Goal: Task Accomplishment & Management: Complete application form

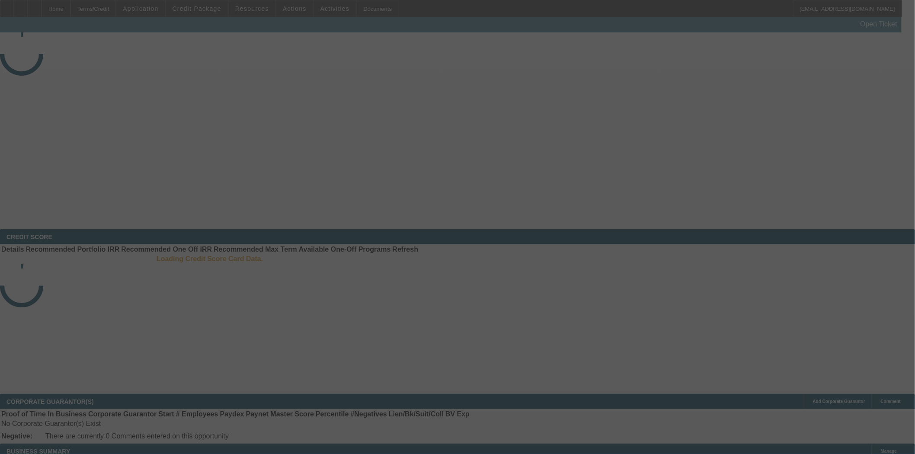
select select "3"
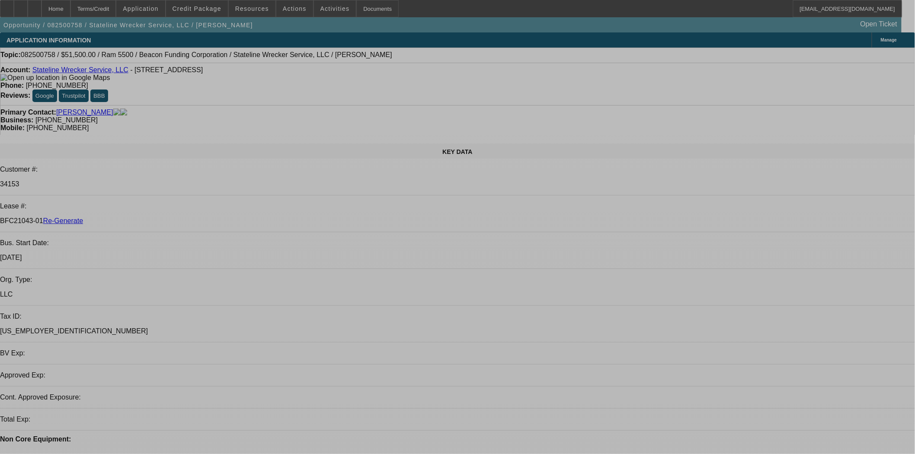
select select "0"
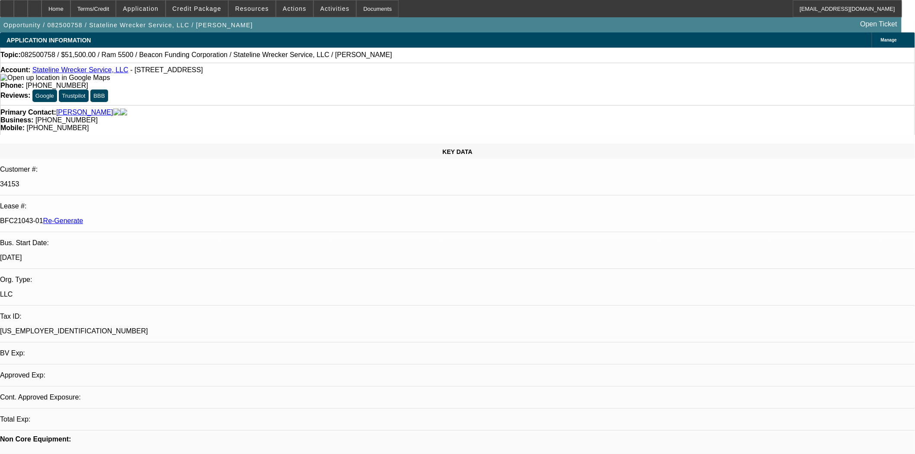
select select "2"
select select "0.1"
select select "4"
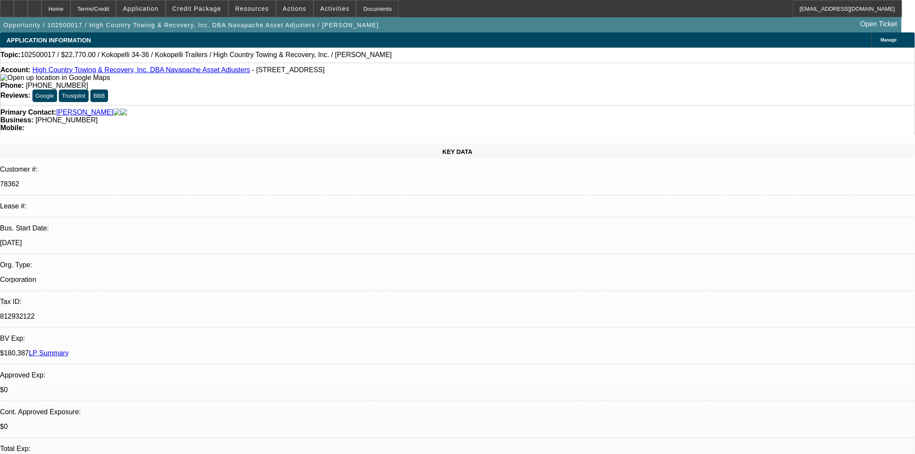
select select "0"
select select "0.1"
select select "4"
select select "0"
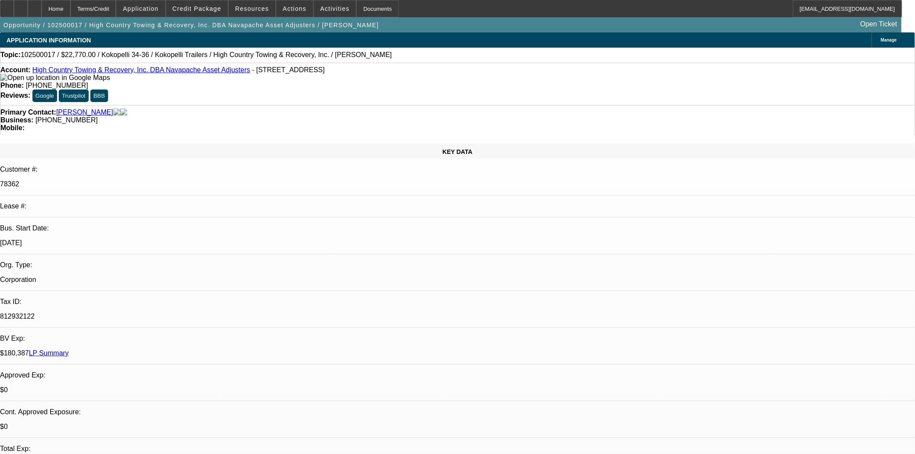
select select "0"
select select "0.1"
select select "4"
select select "0"
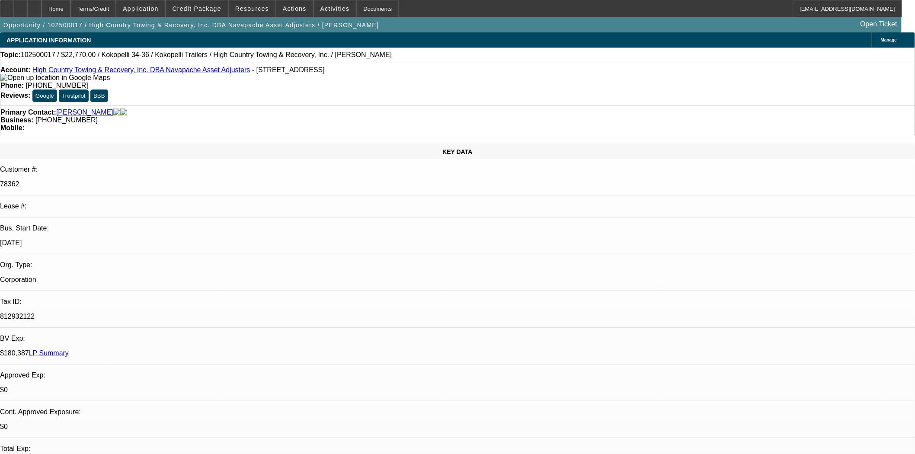
select select "0.1"
select select "4"
select select "0"
select select "0.1"
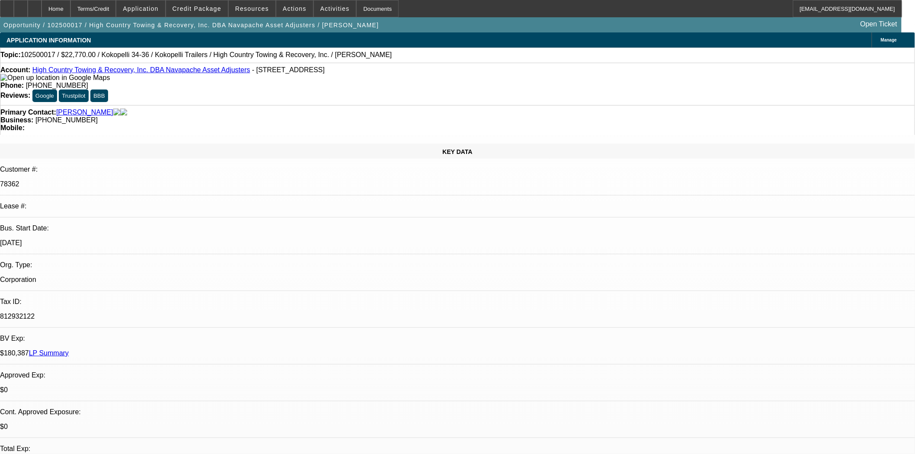
select select "4"
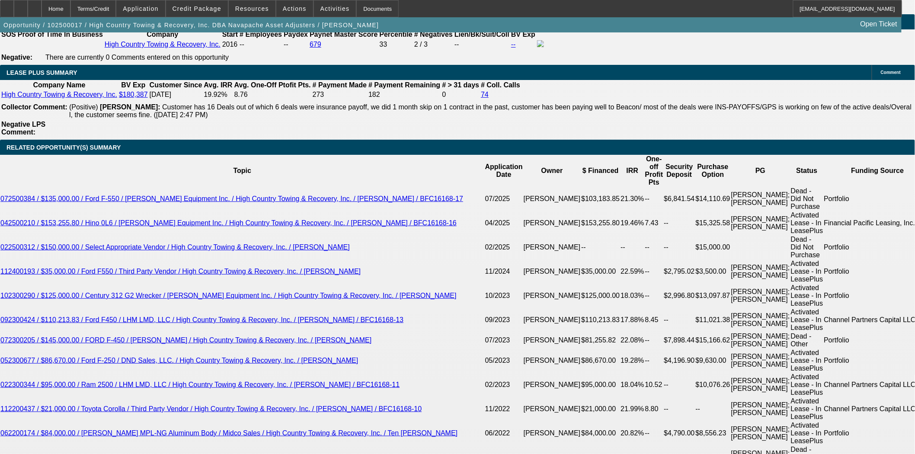
scroll to position [1633, 0]
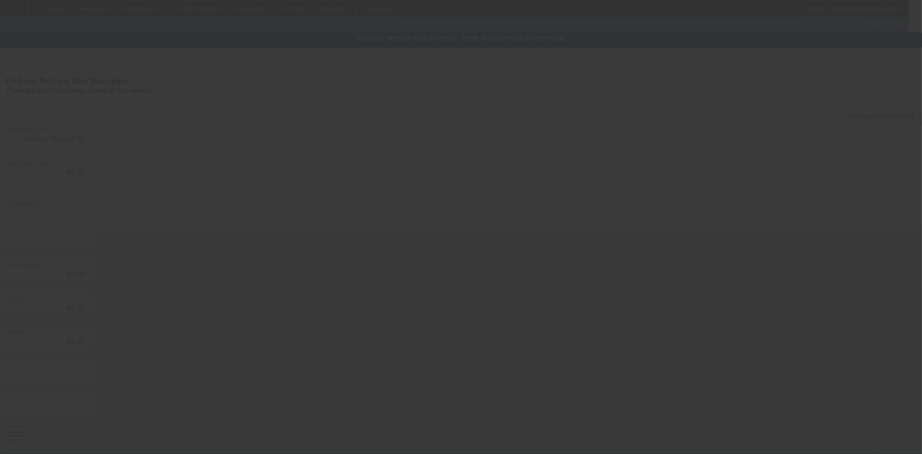
type input "$22,770.00"
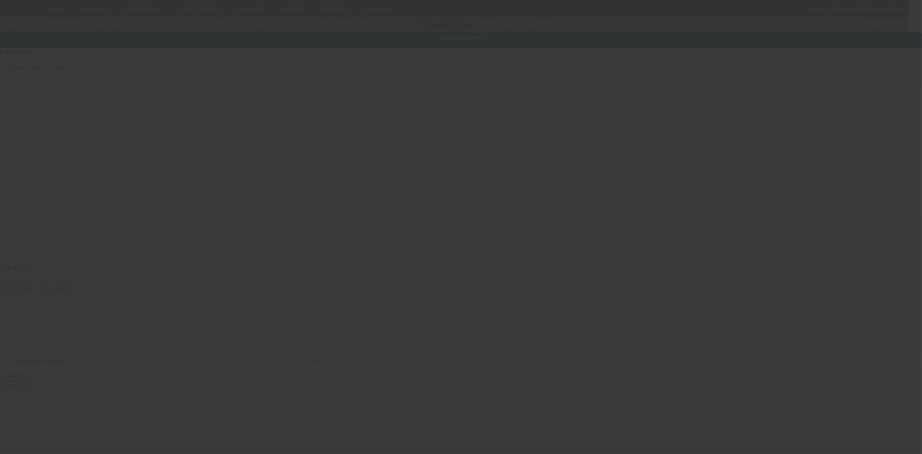
type input "1Z9BU3638TP378753"
type input "Kokopelli"
type input "34-36"
radio input "true"
type textarea "gooseneck trailer"
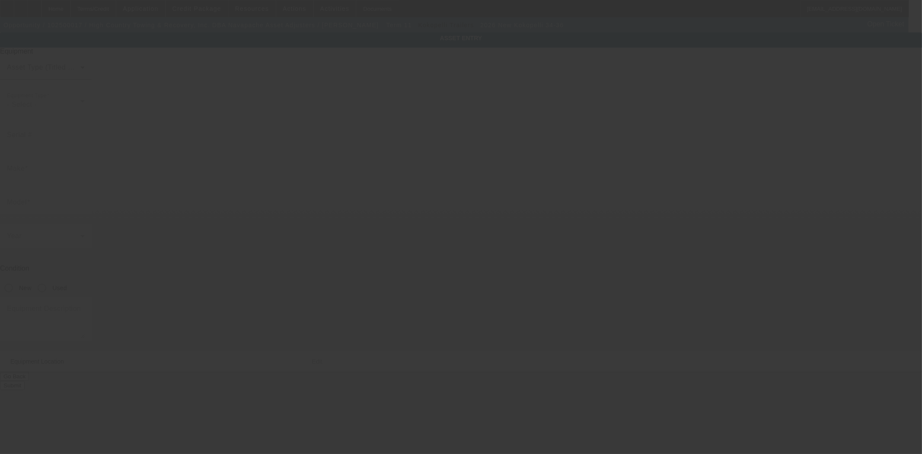
type input "608 E White Mountain Blvd"
type input "Pinetop"
type input "85935"
type input "Navajo"
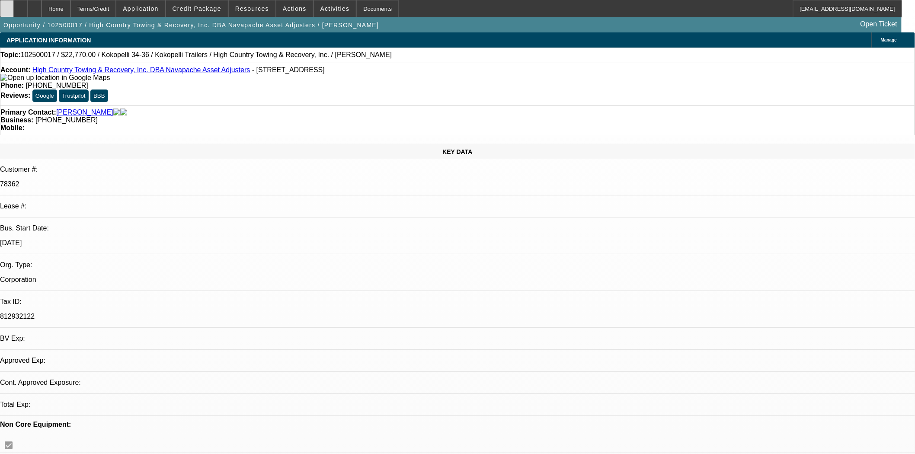
select select "0"
select select "0.1"
select select "4"
select select "0"
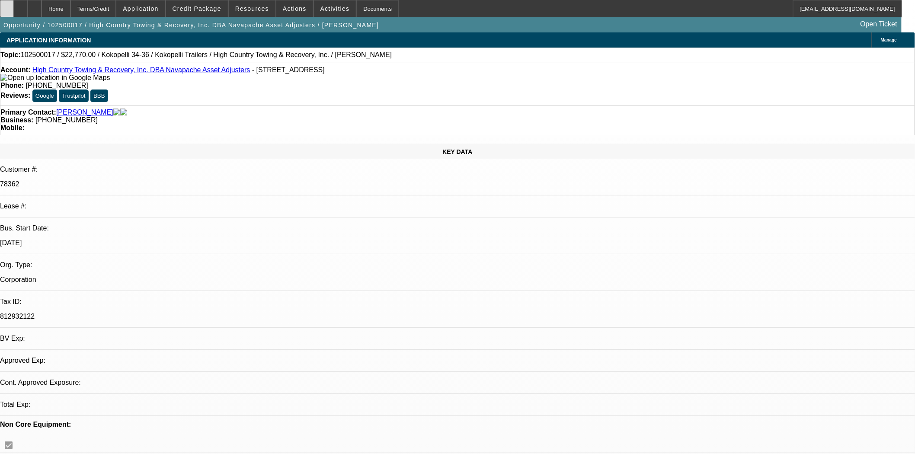
select select "0"
select select "0.1"
select select "4"
select select "0"
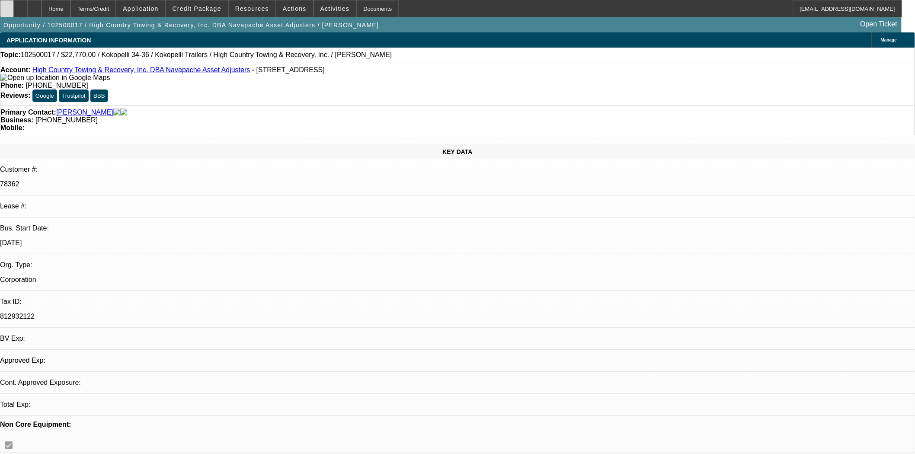
select select "0.1"
select select "4"
select select "0"
select select "0.1"
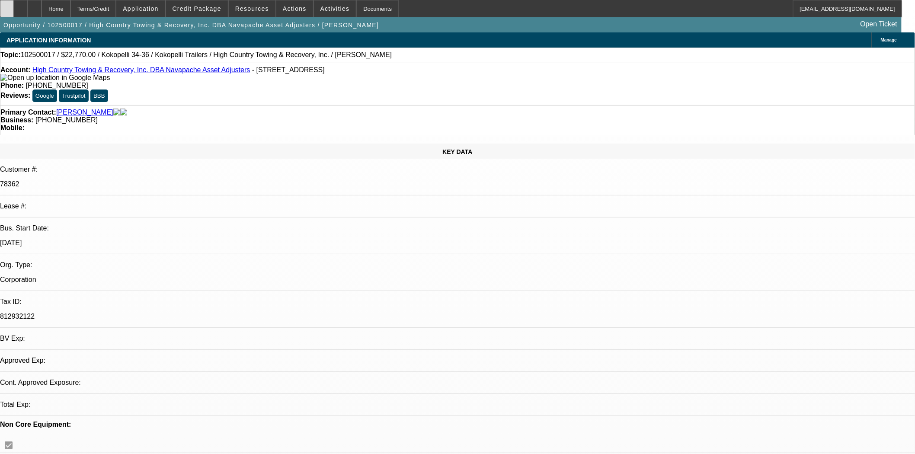
select select "4"
click at [7, 6] on icon at bounding box center [7, 6] width 0 height 0
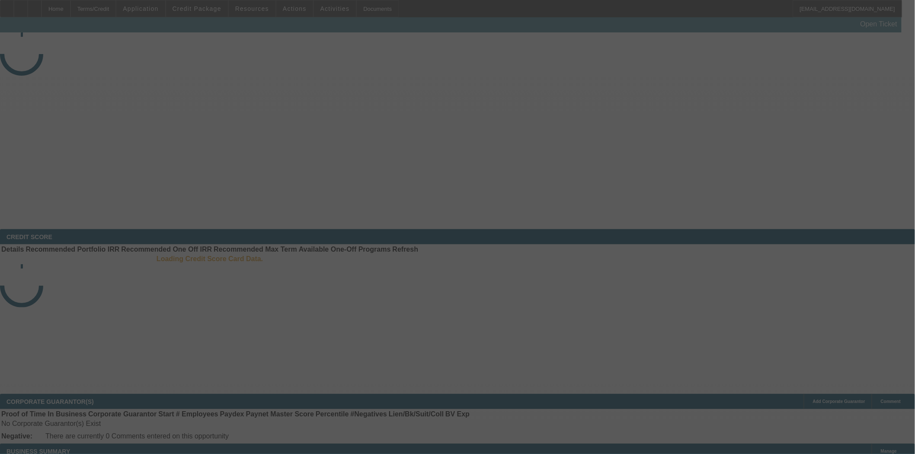
select select "3"
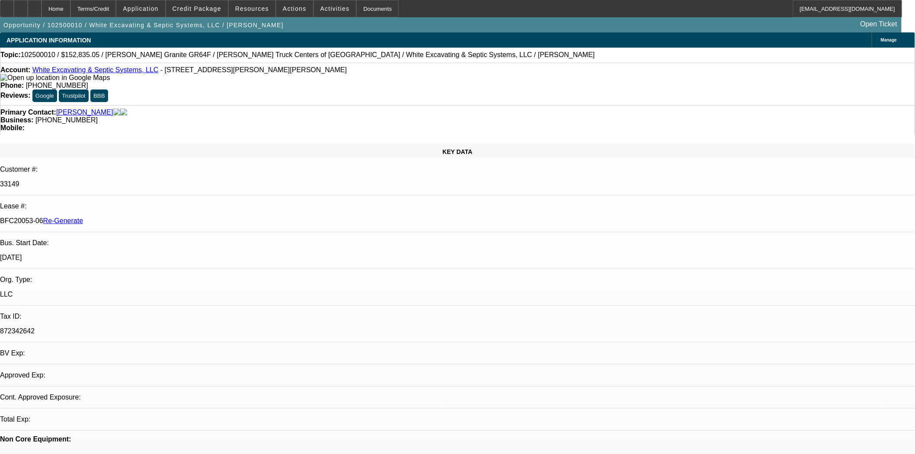
select select "0"
select select "6"
click at [7, 6] on icon at bounding box center [7, 6] width 0 height 0
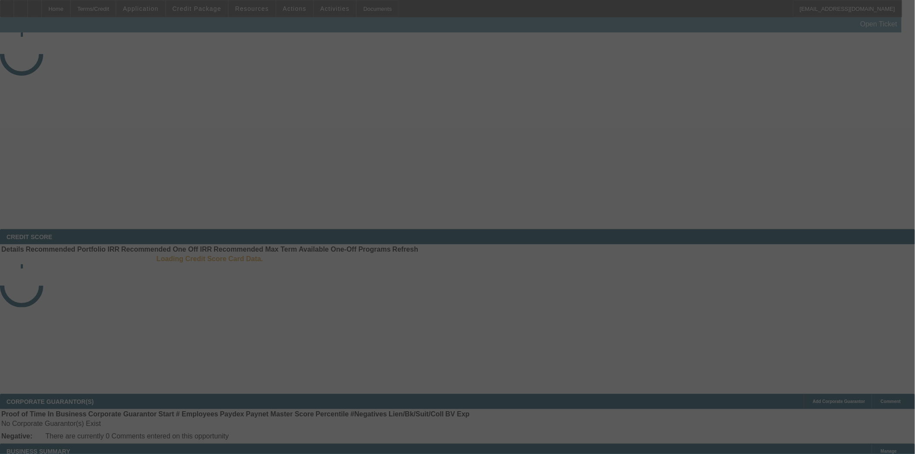
select select "3"
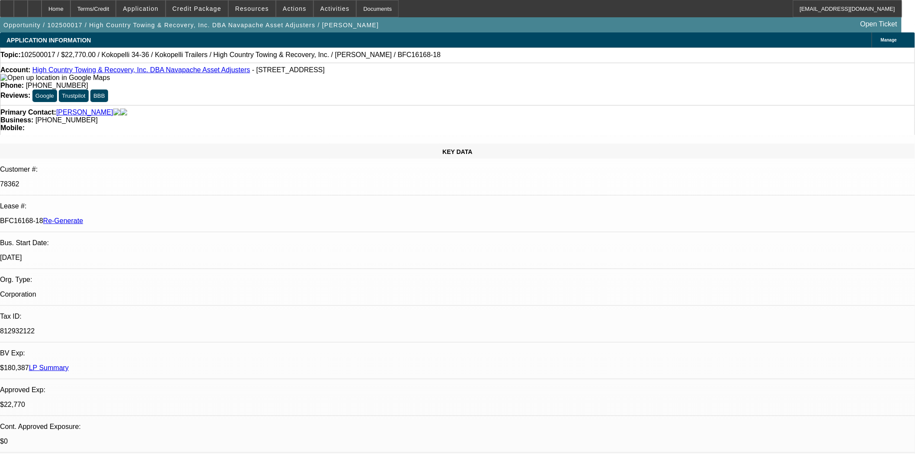
select select "0"
select select "0.1"
select select "4"
click at [191, 14] on span at bounding box center [197, 8] width 62 height 21
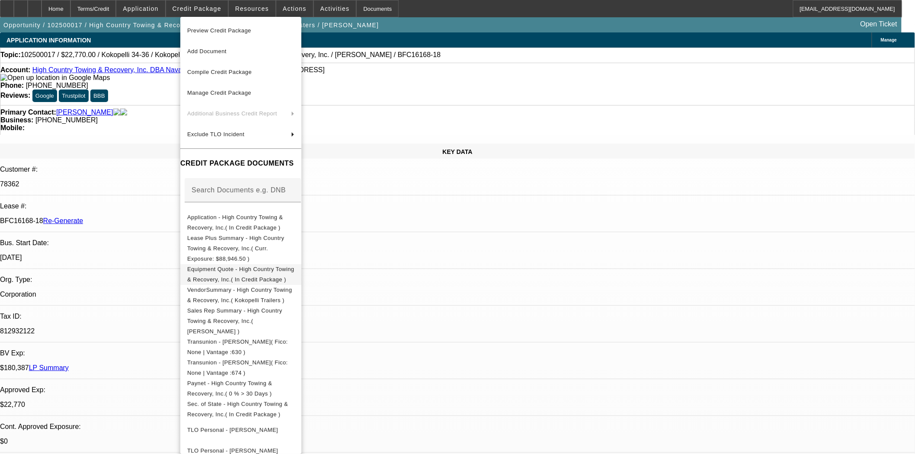
click at [235, 264] on button "Equipment Quote - High Country Towing & Recovery, Inc.( In Credit Package )" at bounding box center [240, 274] width 121 height 21
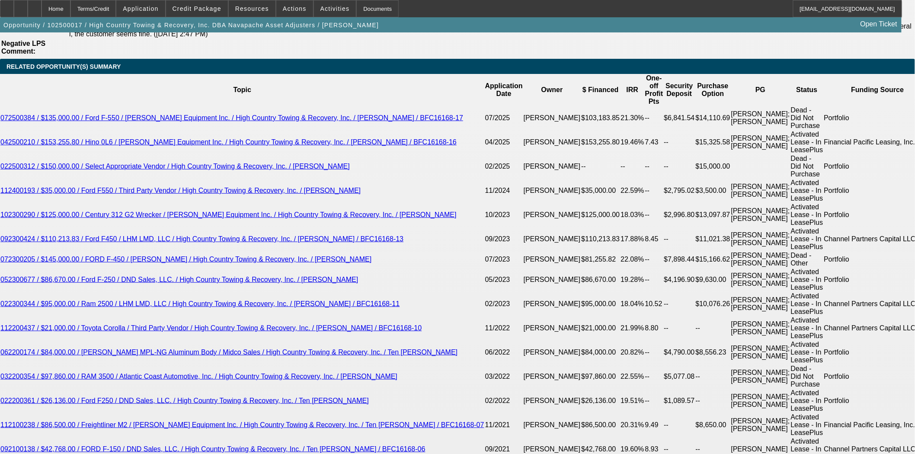
scroll to position [1537, 0]
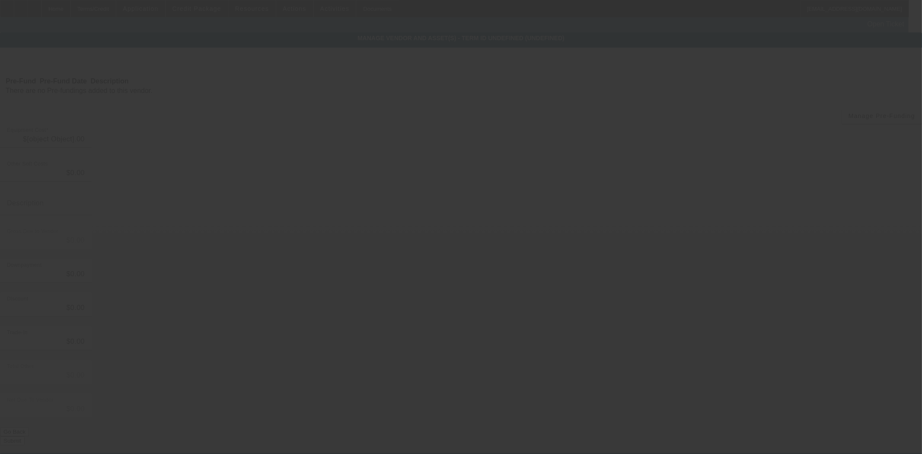
type input "$22,770.00"
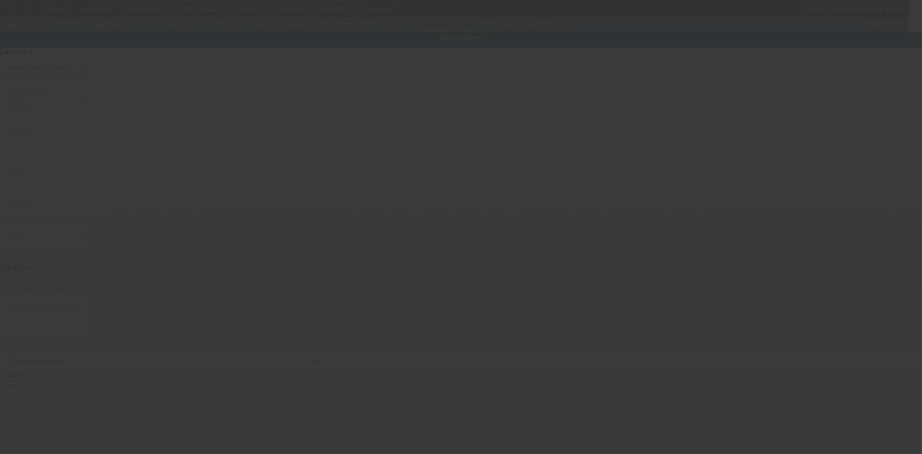
type input "1Z9BU3638TP378753"
type input "Kokopelli"
type input "34-36"
radio input "true"
type textarea "gooseneck trailer"
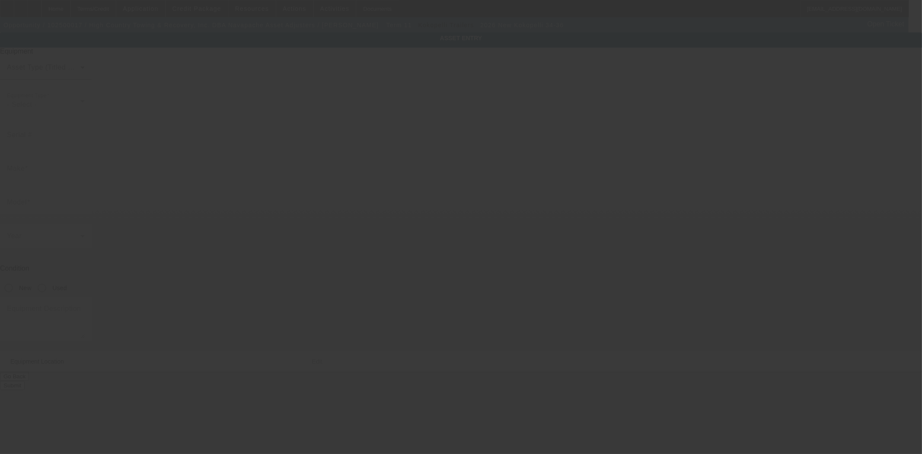
type input "608 E White Mountain Blvd"
type input "Pinetop"
type input "85935"
type input "Navajo"
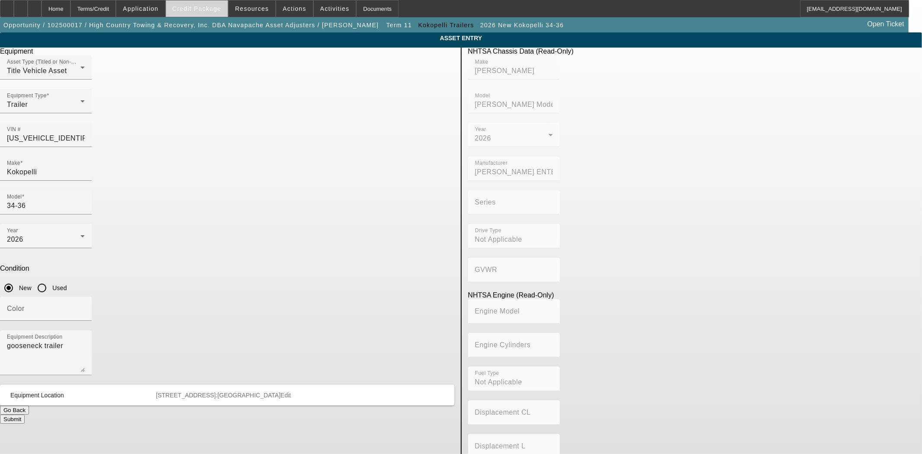
click at [202, 10] on span "Credit Package" at bounding box center [197, 8] width 49 height 7
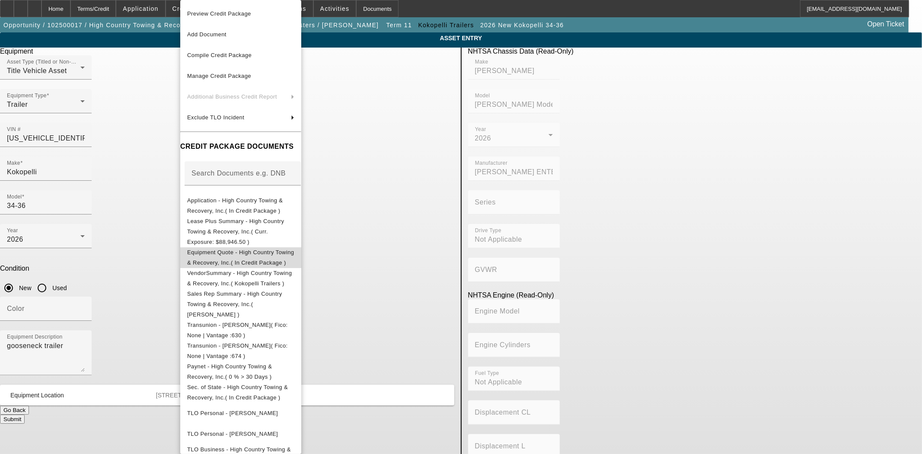
click at [236, 247] on span "Equipment Quote - High Country Towing & Recovery, Inc.( In Credit Package )" at bounding box center [240, 257] width 107 height 21
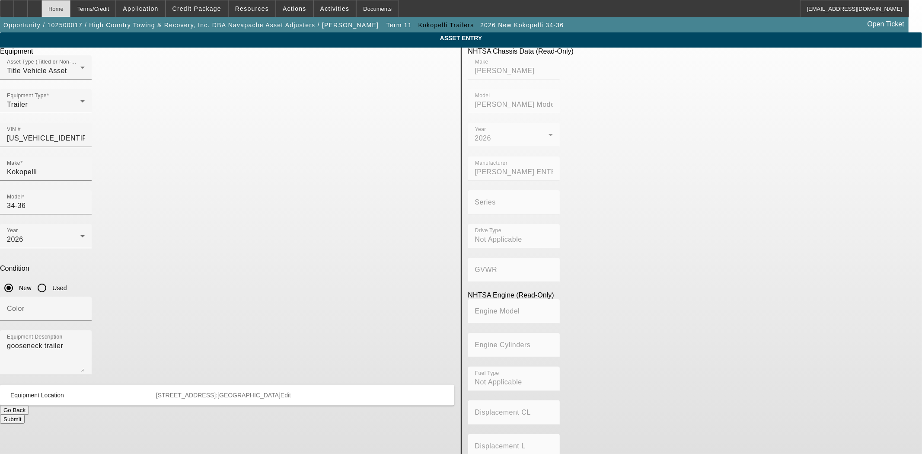
click at [70, 5] on div "Home" at bounding box center [56, 8] width 29 height 17
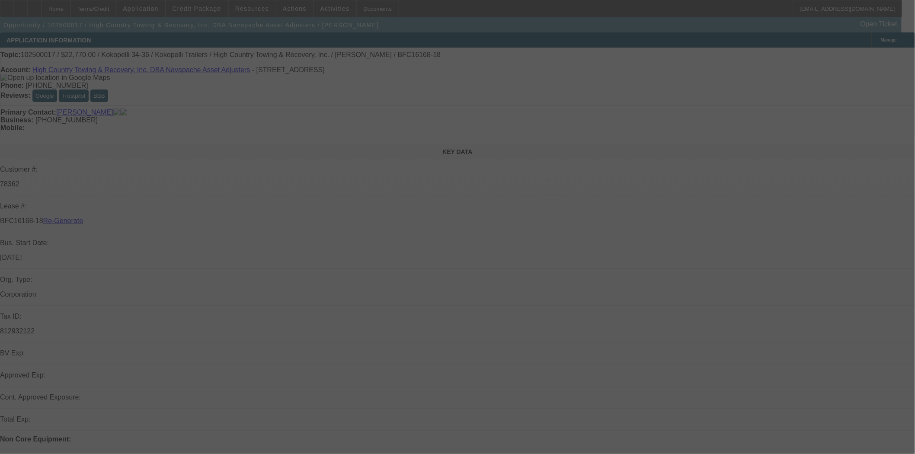
select select "3"
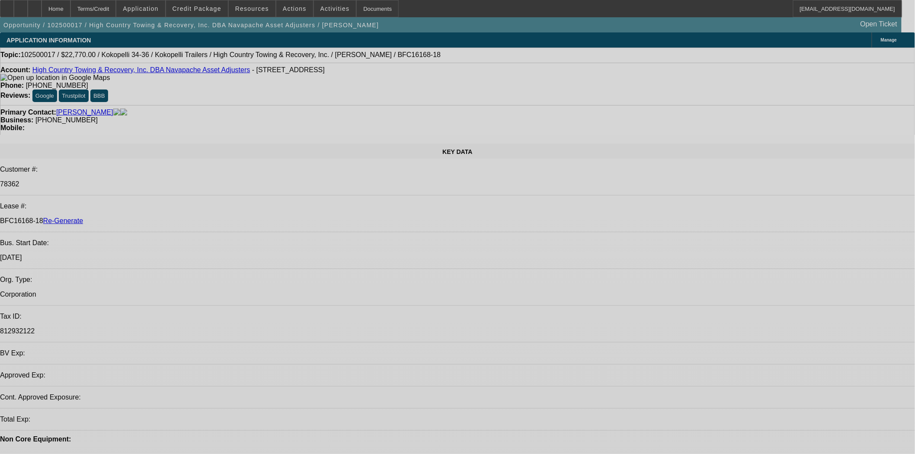
select select "0"
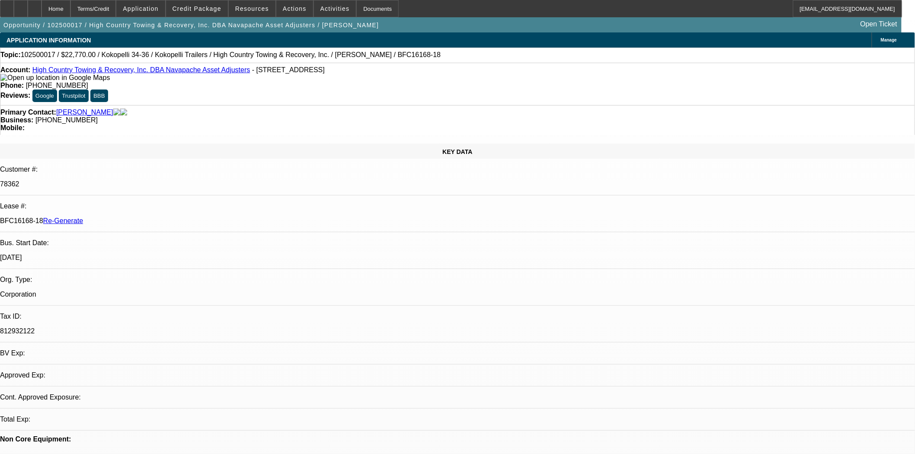
select select "0"
select select "0.1"
select select "4"
click at [213, 10] on span "Credit Package" at bounding box center [197, 8] width 49 height 7
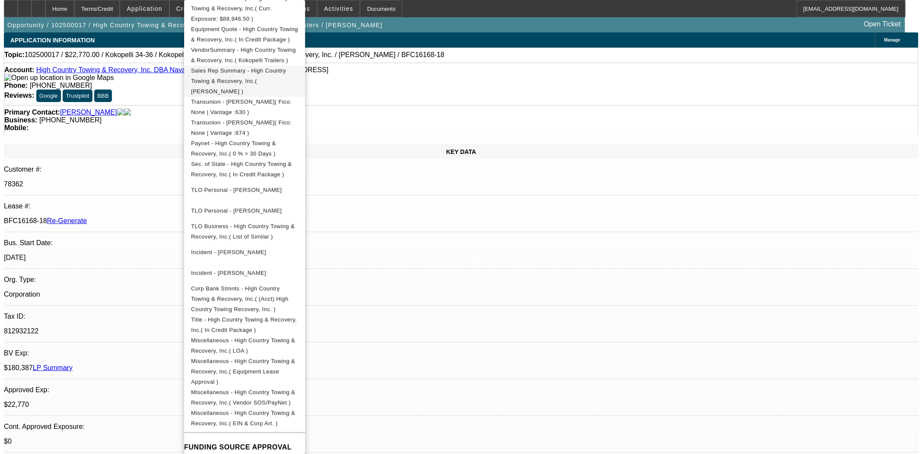
scroll to position [236, 0]
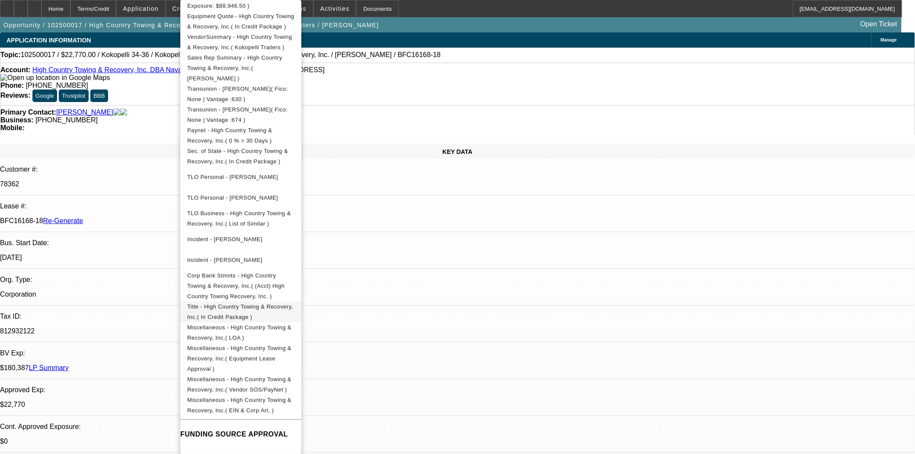
click at [294, 302] on span "Title - High Country Towing & Recovery, Inc.( In Credit Package )" at bounding box center [240, 312] width 107 height 21
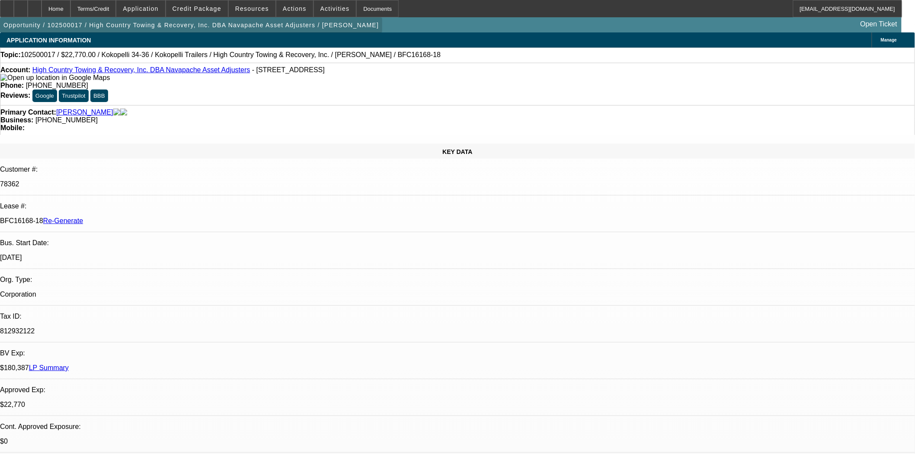
click at [205, 19] on span "button" at bounding box center [191, 25] width 382 height 21
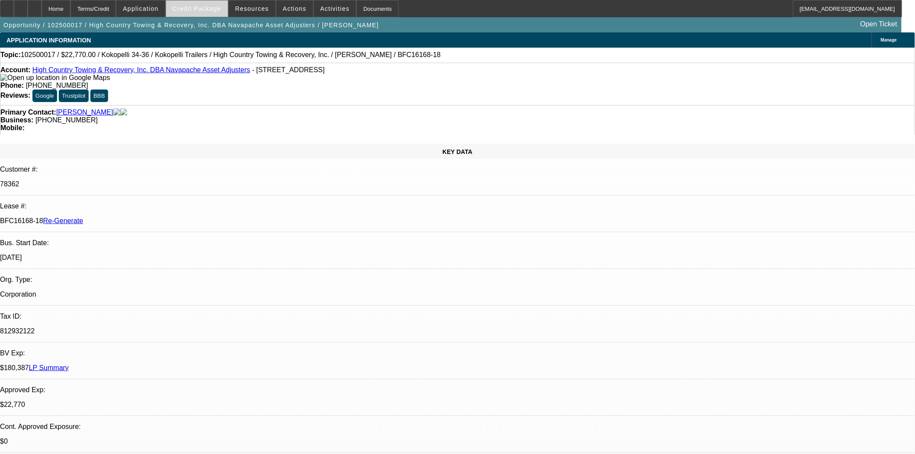
click at [205, 12] on span at bounding box center [197, 8] width 62 height 21
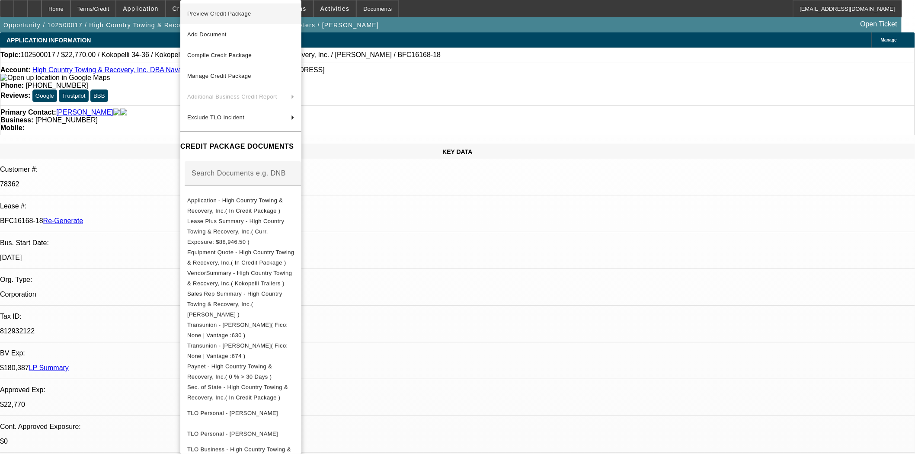
click at [218, 15] on span "Preview Credit Package" at bounding box center [219, 13] width 64 height 6
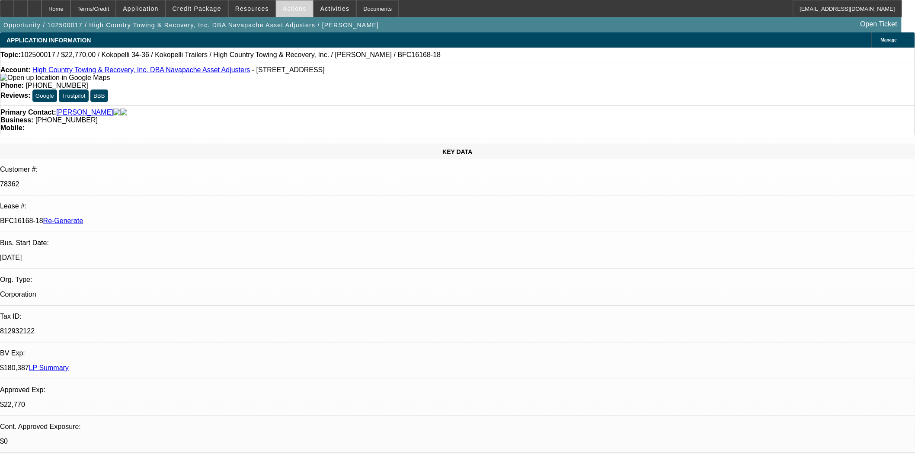
click at [287, 4] on span at bounding box center [294, 8] width 37 height 21
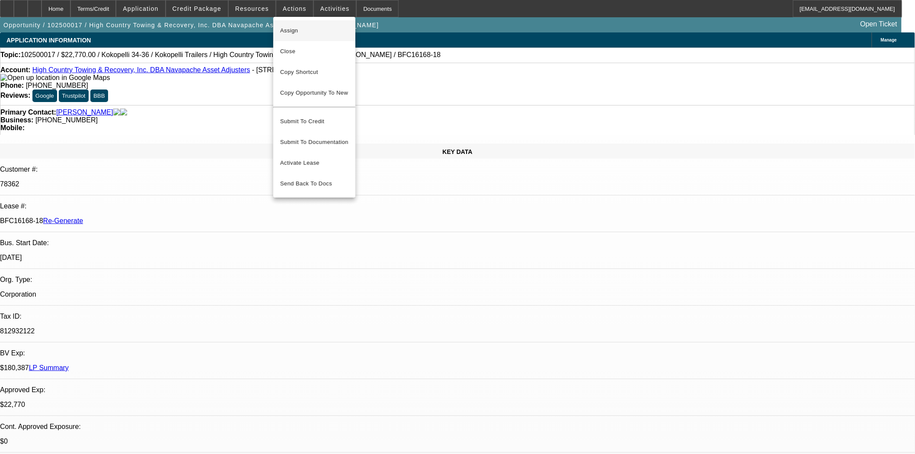
click at [304, 27] on span "Assign" at bounding box center [314, 31] width 68 height 10
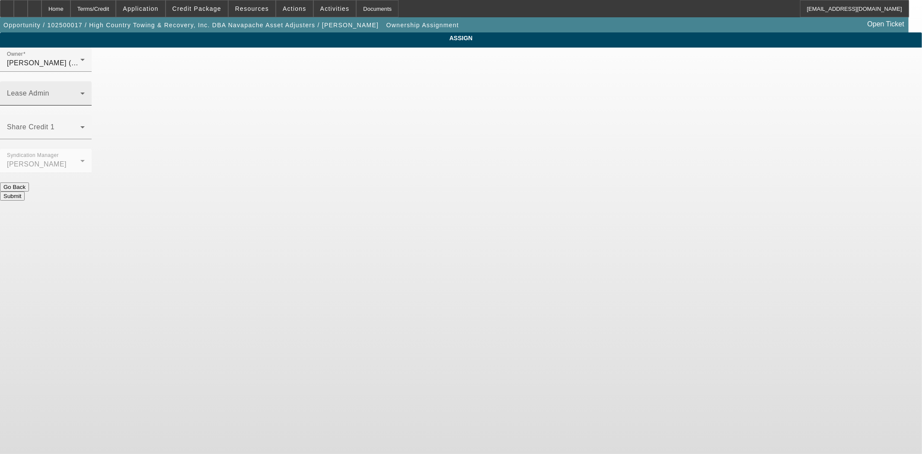
click at [85, 81] on div "Lease Admin" at bounding box center [46, 93] width 78 height 24
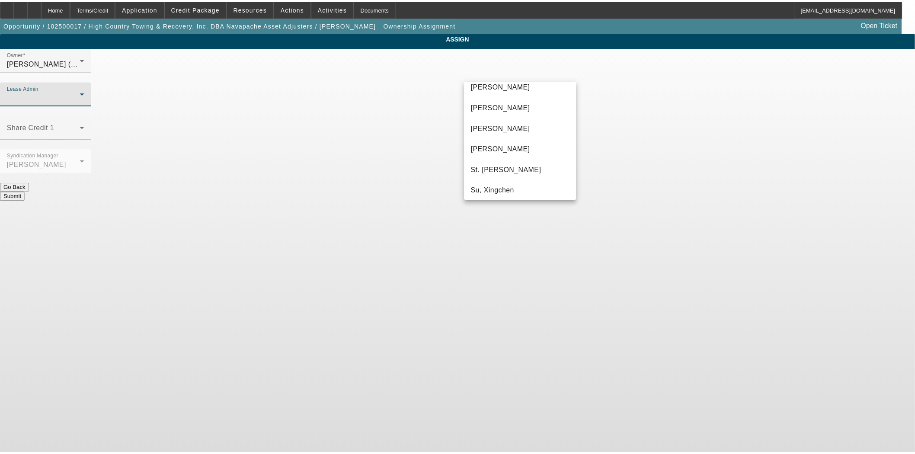
scroll to position [54, 0]
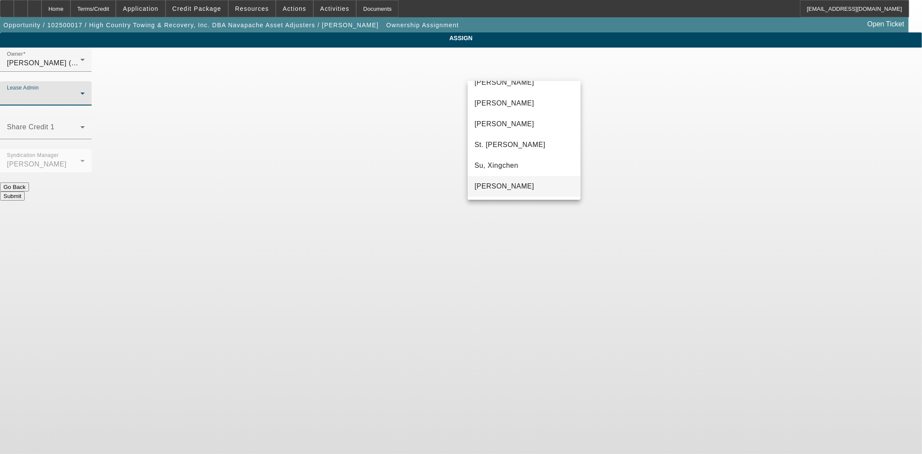
click at [534, 178] on mat-option "[PERSON_NAME]" at bounding box center [524, 186] width 113 height 21
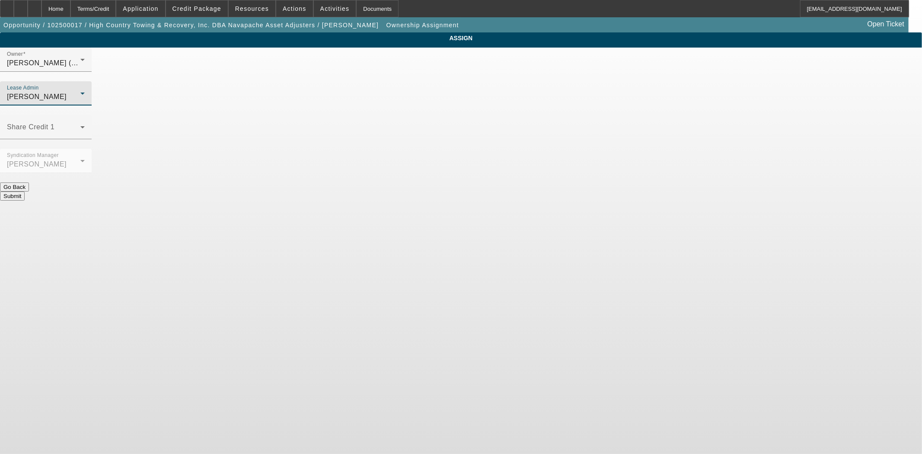
click at [25, 192] on button "Submit" at bounding box center [12, 196] width 25 height 9
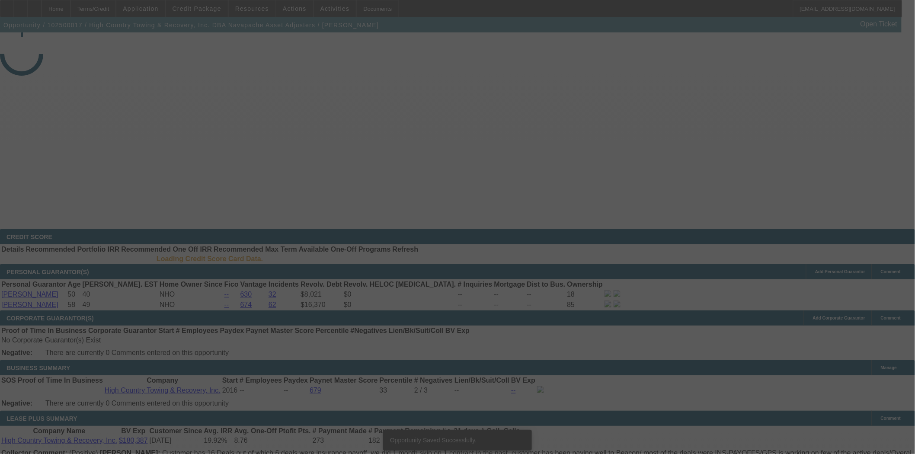
select select "3"
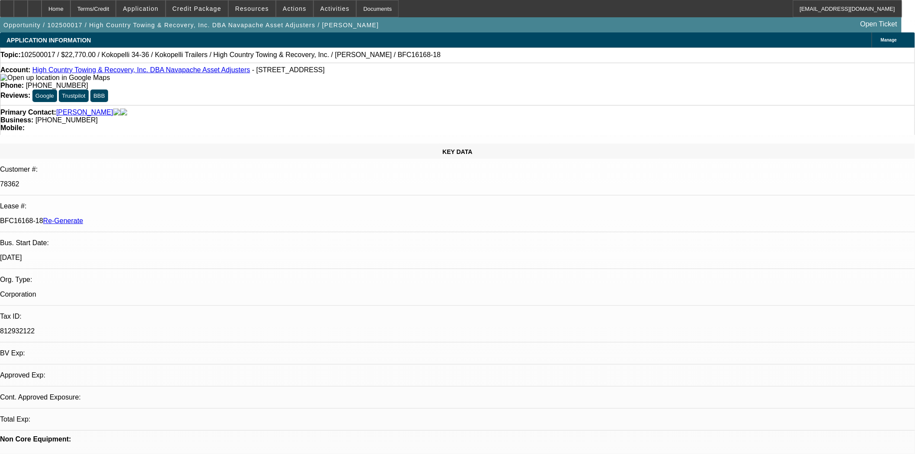
select select "0"
select select "0.1"
select select "4"
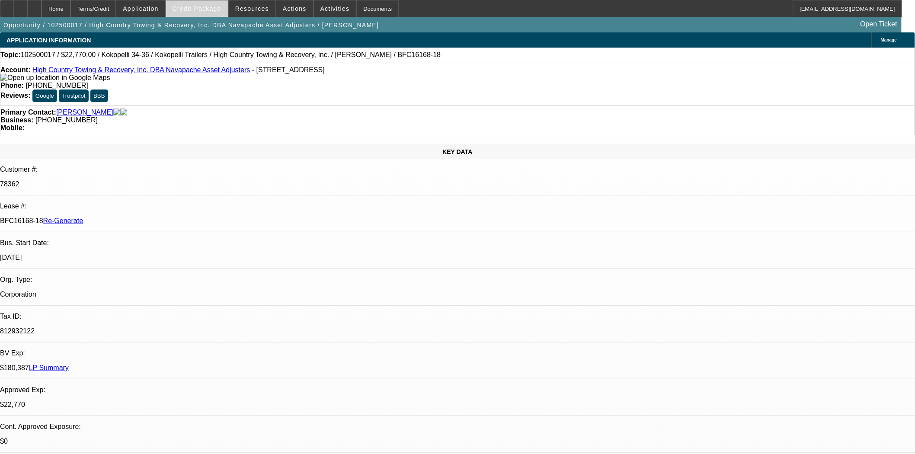
click at [193, 12] on span at bounding box center [197, 8] width 62 height 21
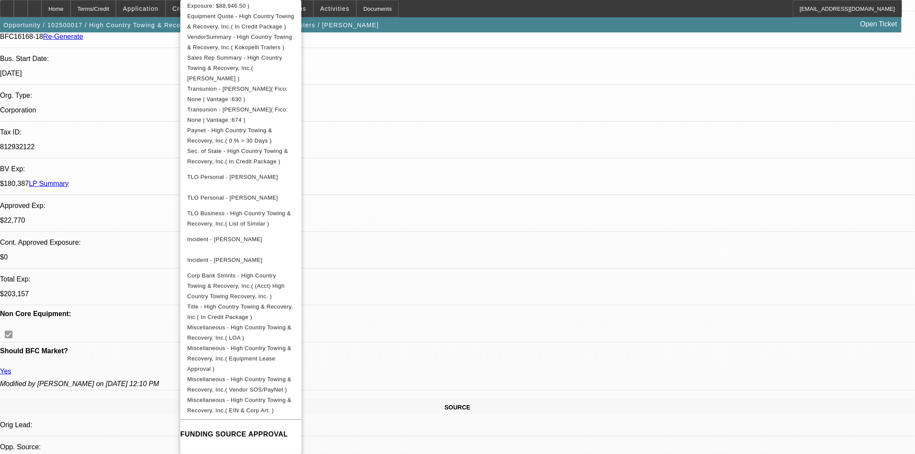
scroll to position [336, 0]
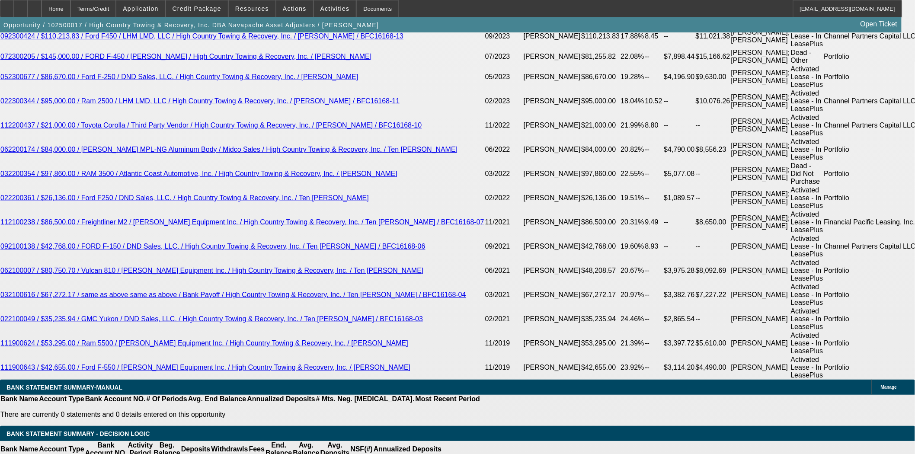
scroll to position [1778, 0]
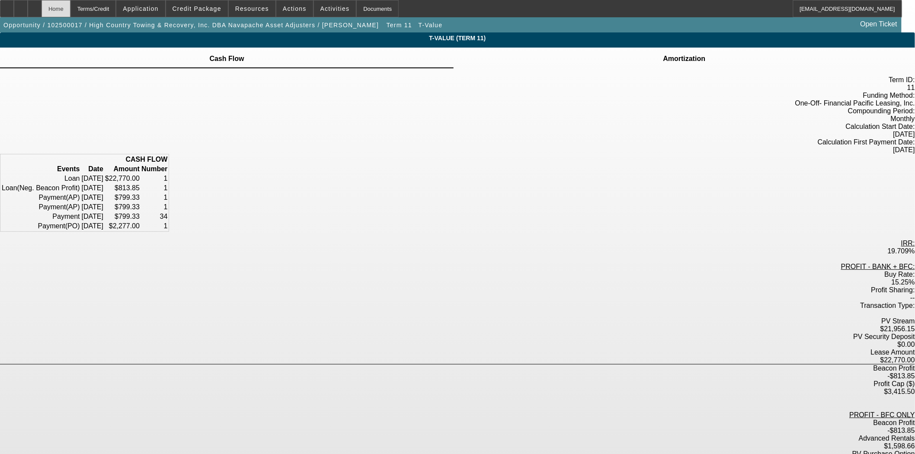
click at [70, 10] on div "Home" at bounding box center [56, 8] width 29 height 17
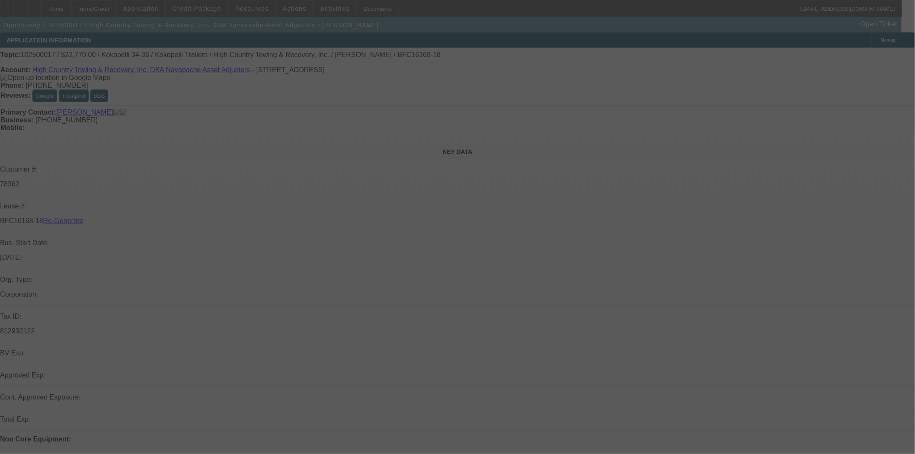
select select "3"
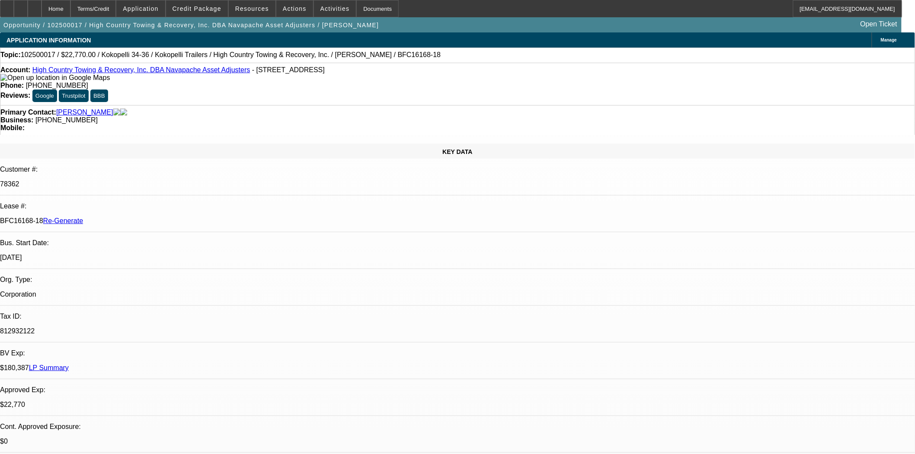
select select "0"
select select "0.1"
select select "4"
click at [373, 11] on div "Documents" at bounding box center [377, 8] width 42 height 17
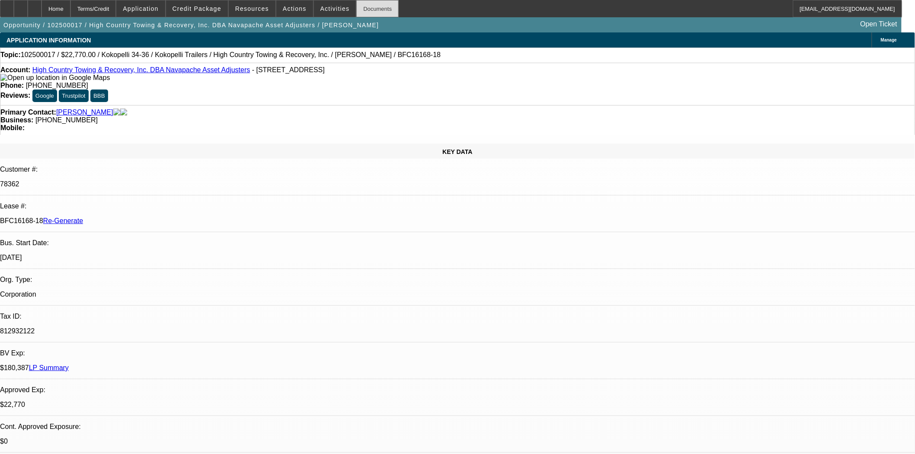
click at [361, 10] on div "Documents" at bounding box center [377, 8] width 42 height 17
click at [205, 2] on span at bounding box center [197, 8] width 62 height 21
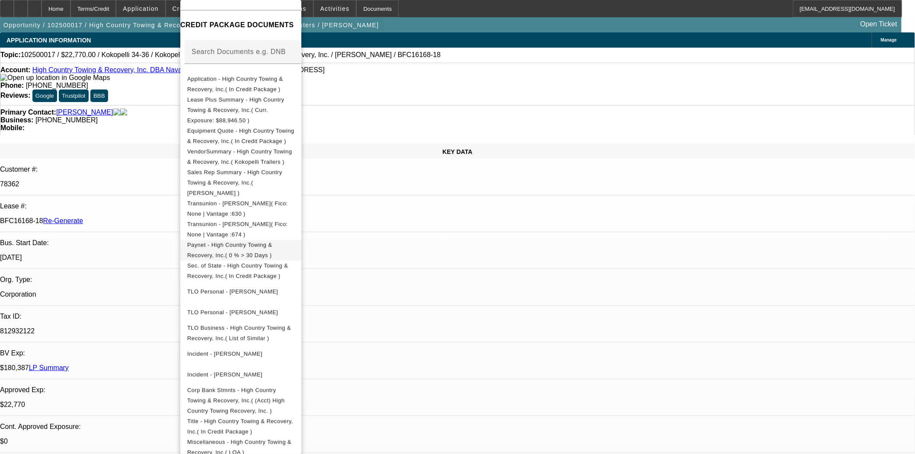
scroll to position [144, 0]
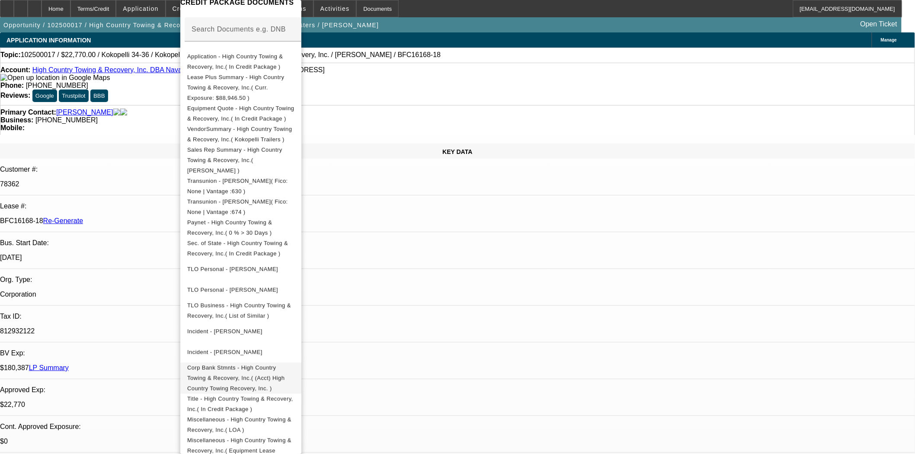
click at [278, 365] on span "Corp Bank Stmnts - High Country Towing & Recovery, Inc.( (Acct) High Country To…" at bounding box center [235, 378] width 97 height 27
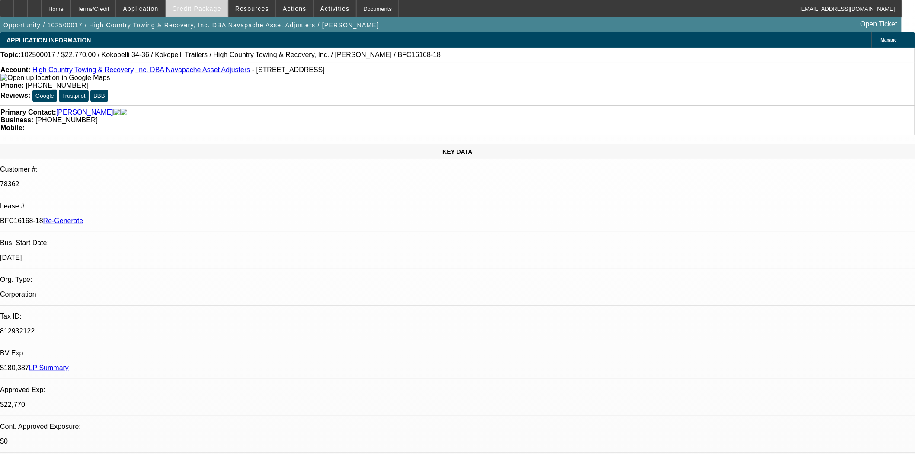
click at [211, 8] on span "Credit Package" at bounding box center [197, 8] width 49 height 7
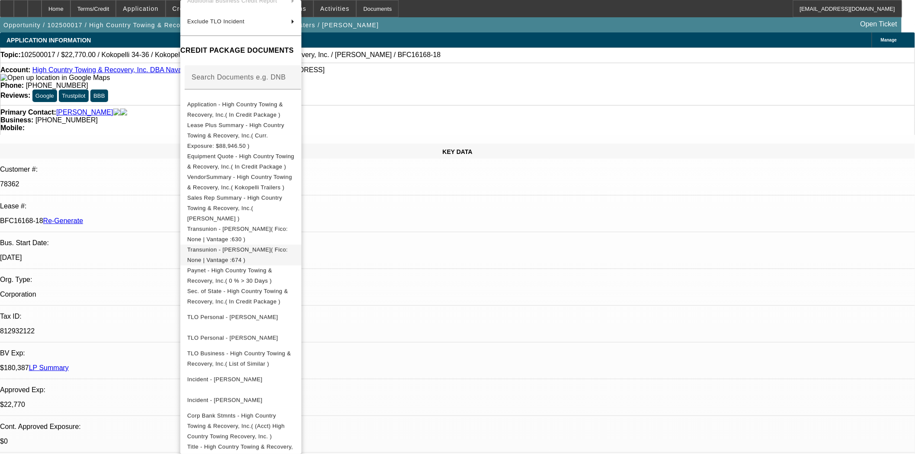
scroll to position [236, 0]
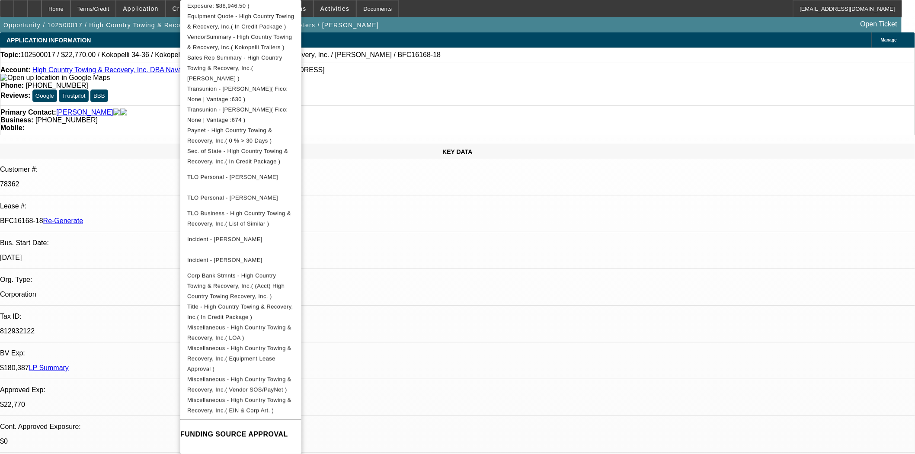
click at [437, 128] on div at bounding box center [457, 227] width 915 height 454
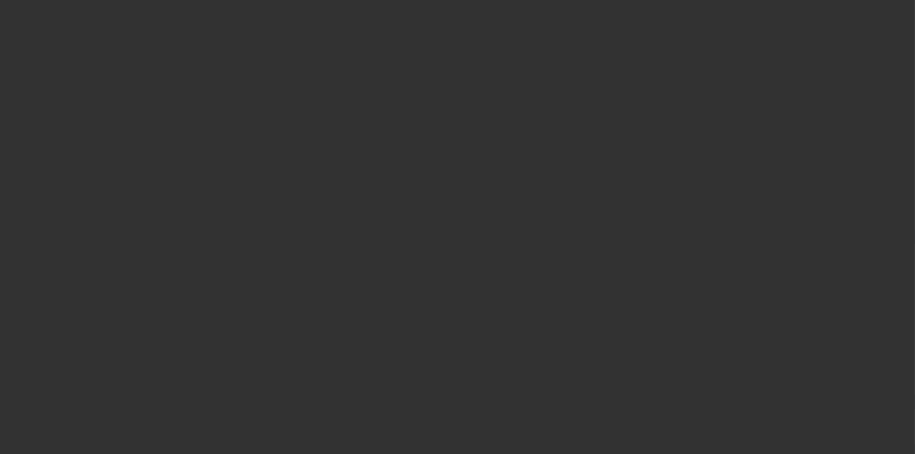
select select "4"
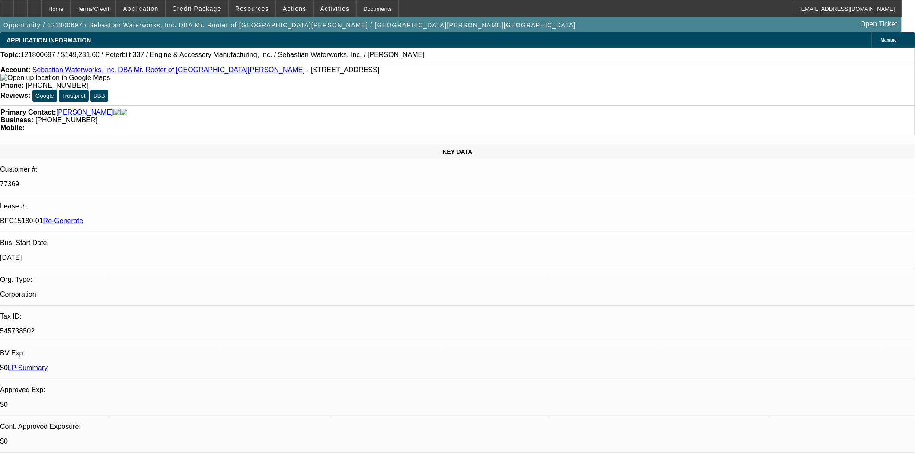
select select "0"
select select "2"
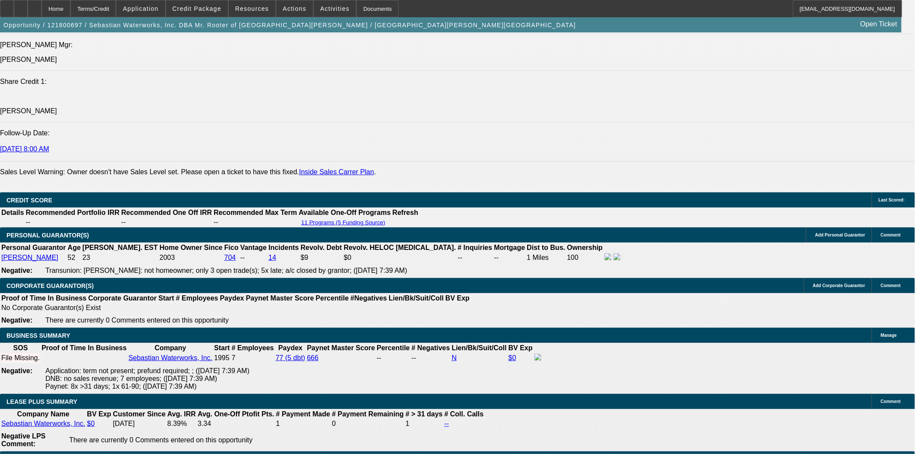
scroll to position [1153, 0]
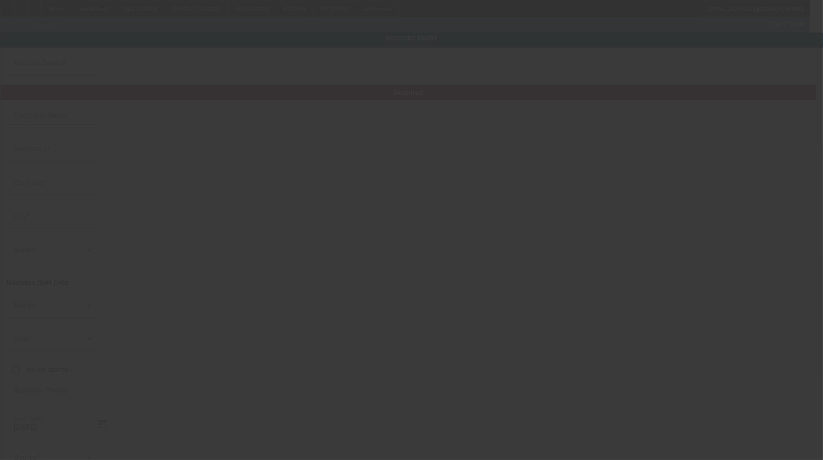
type input "High Country Towing & Recovery, Inc."
type input "[STREET_ADDRESS]"
type input "85935"
type input "Pinetop"
type input "[PHONE_NUMBER]"
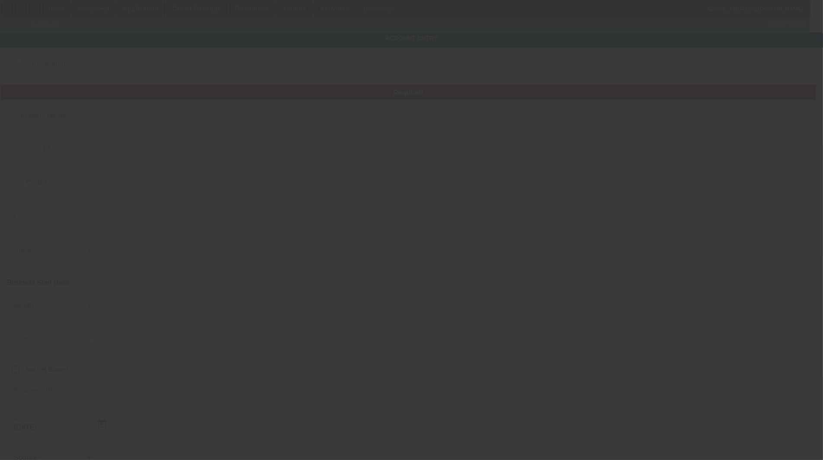
type input "Navapache Asset Adjusters"
type input "[PERSON_NAME][EMAIL_ADDRESS][DOMAIN_NAME]"
type input "Navajo"
type input "812932122"
type input "Towing & Recovery"
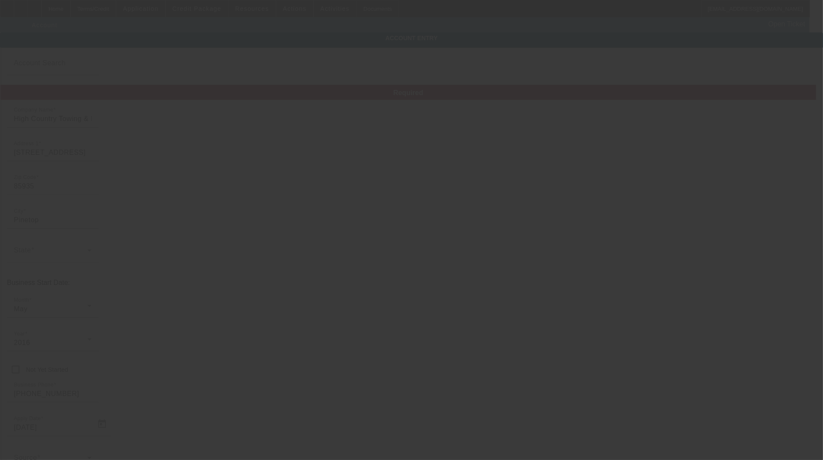
type input "[DATE]"
type input "High Country Towing & Recovery, Inc."
type input "[STREET_ADDRESS]"
type input "85935"
type input "Pinetop"
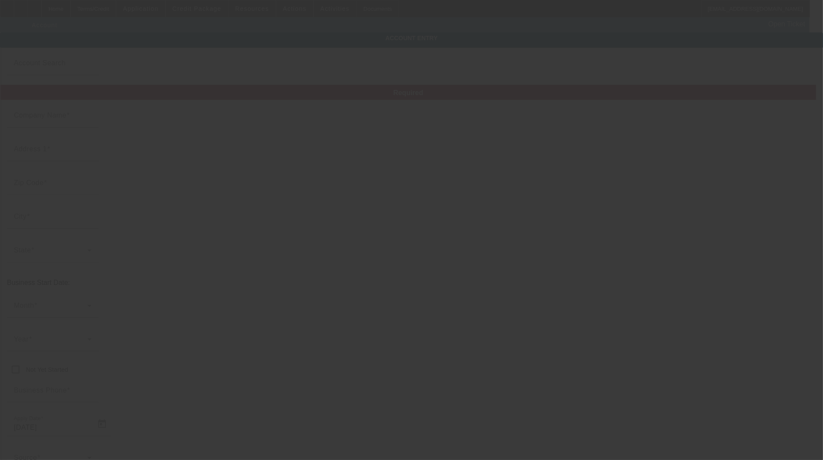
type input "[PHONE_NUMBER]"
type input "Navapache Asset Adjusters"
type input "[PERSON_NAME][EMAIL_ADDRESS][DOMAIN_NAME]"
type input "Navajo"
type input "812932122"
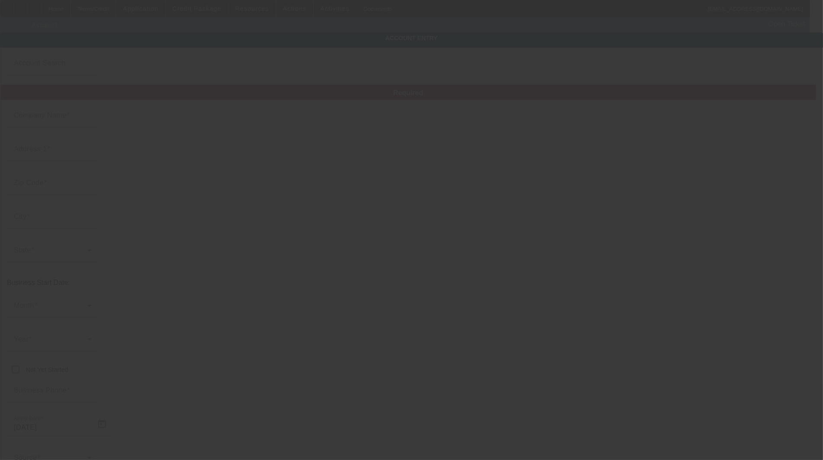
type input "Towing & Recovery"
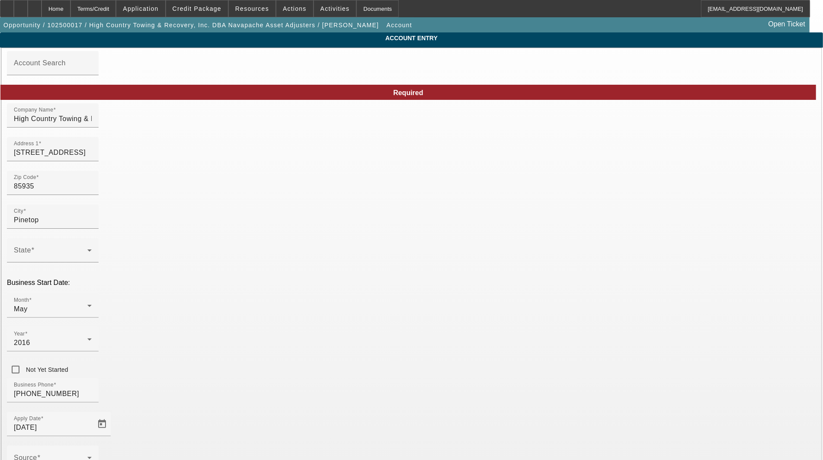
type input "10/1/2025"
click at [92, 158] on input "[STREET_ADDRESS]" at bounding box center [53, 152] width 78 height 10
click at [92, 154] on input "[STREET_ADDRESS]" at bounding box center [53, 152] width 78 height 10
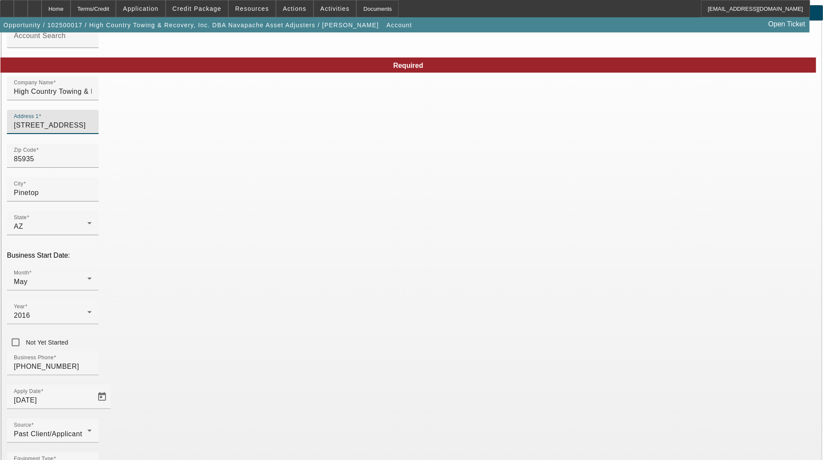
scroll to position [42, 0]
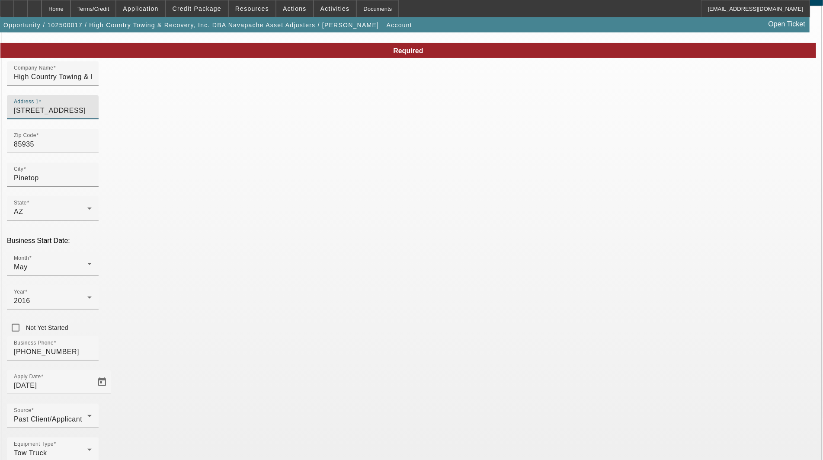
type input "[STREET_ADDRESS]"
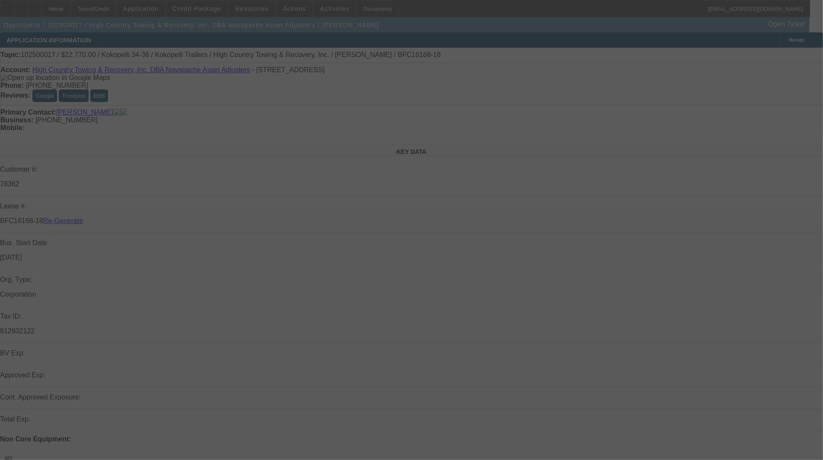
select select "3"
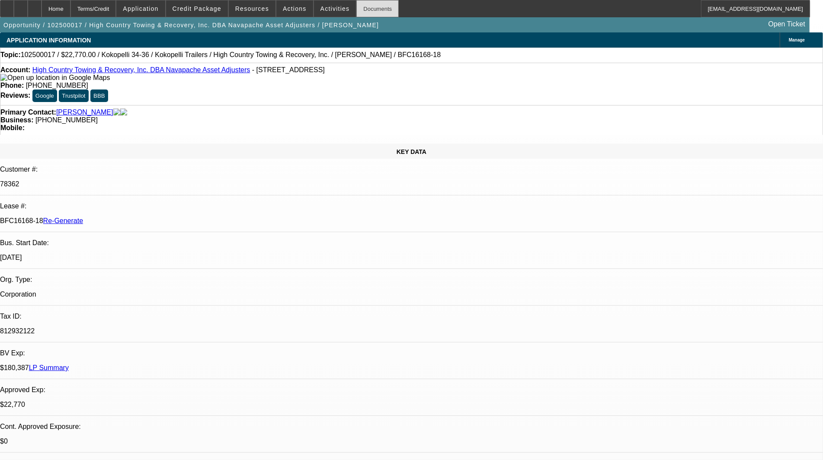
select select "0"
select select "0.1"
select select "4"
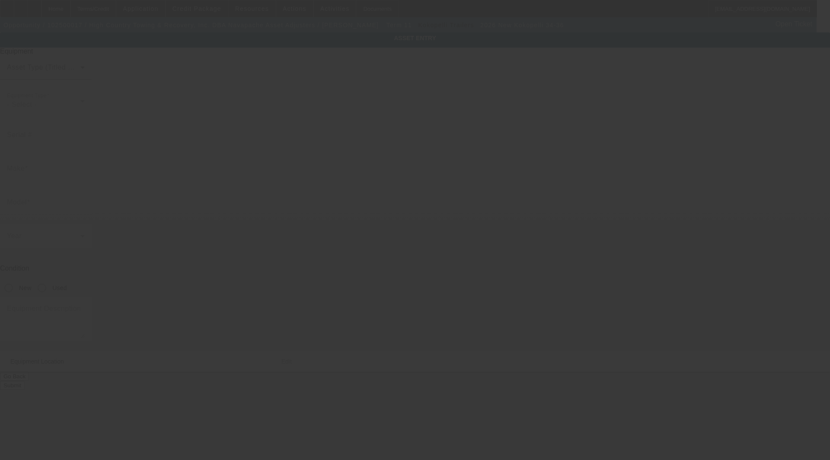
type input "[US_VEHICLE_IDENTIFICATION_NUMBER]"
type input "Kokopelli"
type input "34-36"
radio input "true"
type textarea "gooseneck trailer"
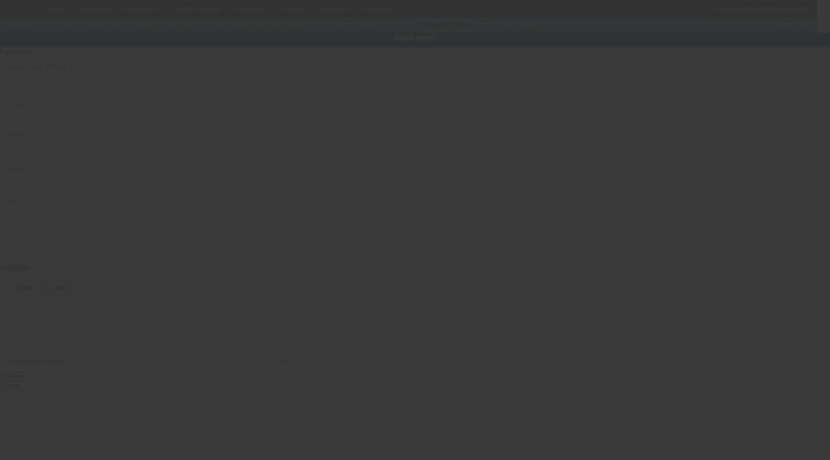
type input "[STREET_ADDRESS]"
type input "Pinetop"
type input "85935"
type input "Navajo"
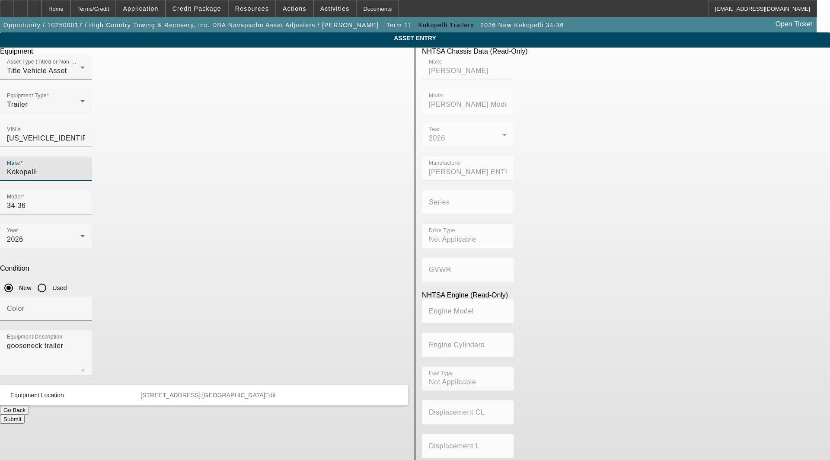
drag, startPoint x: 231, startPoint y: 158, endPoint x: 118, endPoint y: 149, distance: 113.2
click at [118, 149] on app-asset-collateral-manage "ASSET ENTRY Delete asset Equipment Asset Type (Titled or Non-Titled) Title Vehi…" at bounding box center [415, 272] width 830 height 480
type input "Kokopelli"
click at [195, 197] on span "Kokopelli" at bounding box center [191, 197] width 30 height 7
click at [85, 201] on input "Model" at bounding box center [46, 206] width 78 height 10
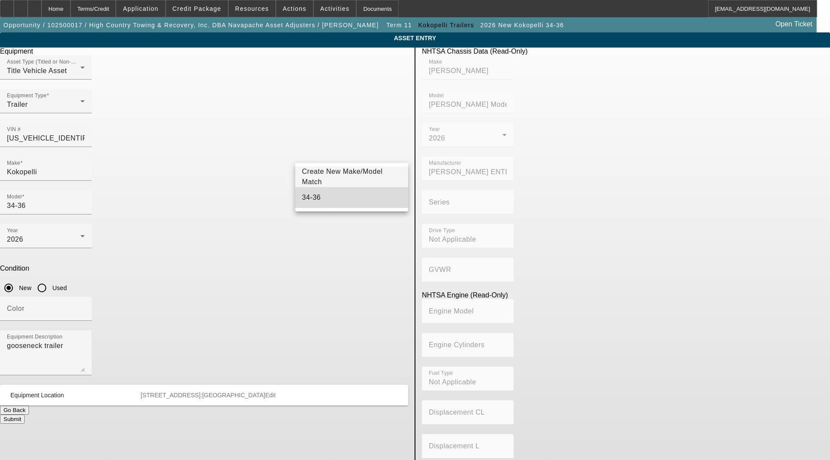
click at [313, 200] on span "34-36" at bounding box center [311, 197] width 19 height 7
type input "34-36"
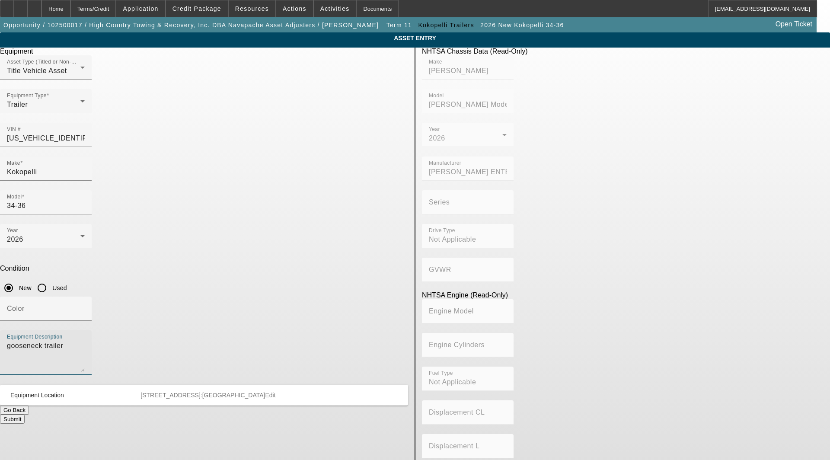
drag, startPoint x: 259, startPoint y: 254, endPoint x: 88, endPoint y: 252, distance: 170.8
click at [88, 252] on app-asset-collateral-manage "ASSET ENTRY Delete asset Equipment Asset Type (Titled or Non-Titled) Title Vehi…" at bounding box center [415, 272] width 830 height 480
type textarea "Trailer includes: all options, attachments and accessories"
click at [275, 392] on span "Edit" at bounding box center [270, 395] width 10 height 7
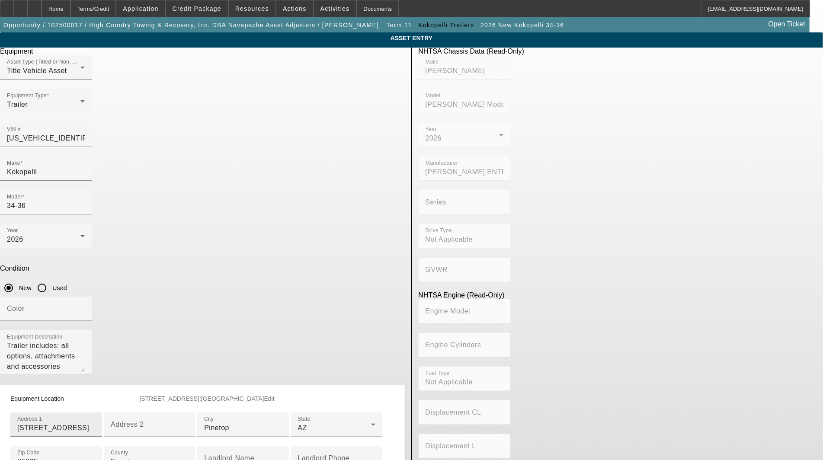
click at [95, 423] on input "608 E White Mountain Blvd" at bounding box center [56, 428] width 78 height 10
click at [95, 423] on input "608 East White Mountain Blvd" at bounding box center [56, 428] width 78 height 10
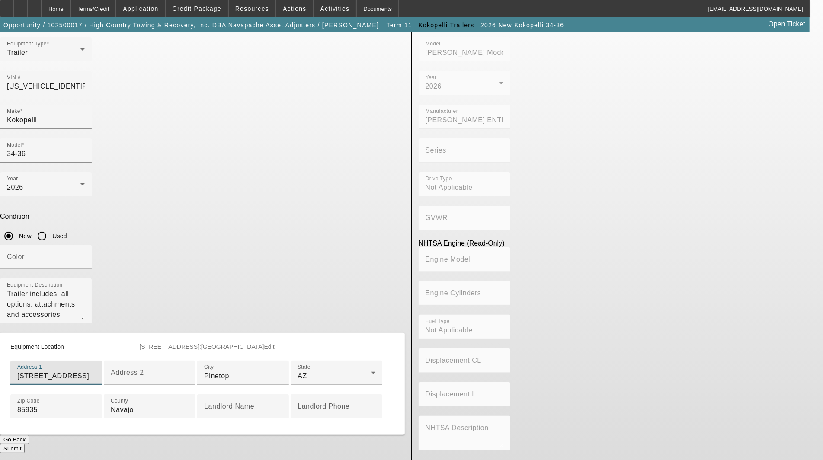
scroll to position [189, 0]
type input "608 East White Mountain Boulevard"
click at [25, 444] on button "Submit" at bounding box center [12, 448] width 25 height 9
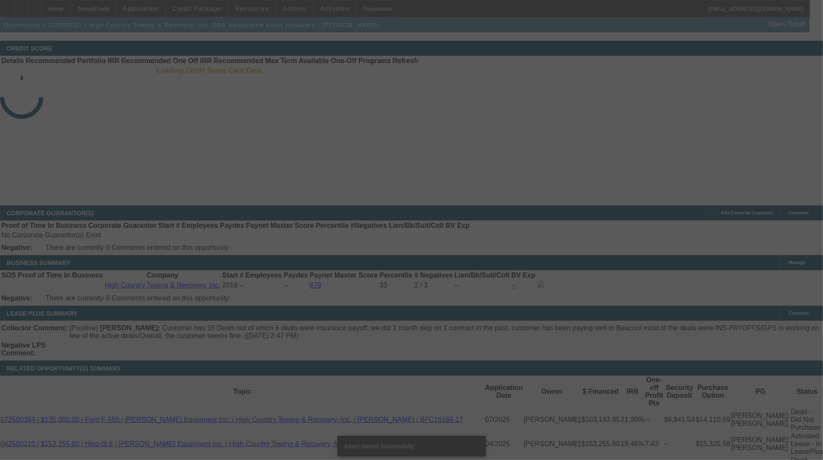
select select "3"
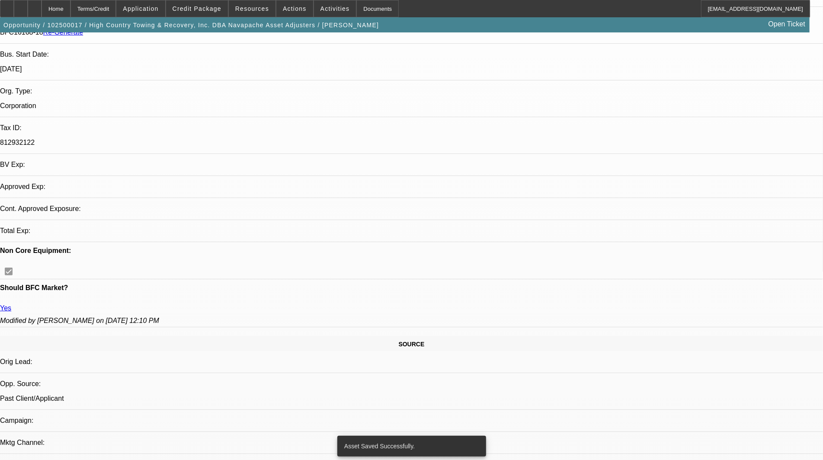
select select "0"
select select "0.1"
select select "4"
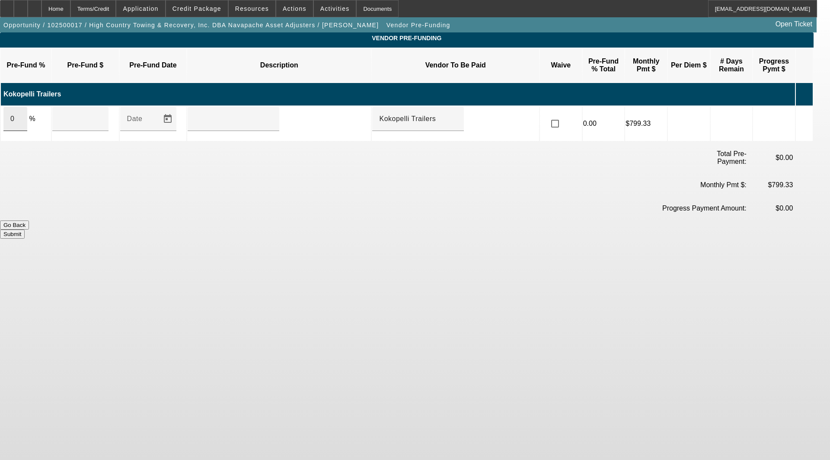
click at [20, 114] on input "0" at bounding box center [15, 119] width 10 height 10
type input "100"
type input "$22,770.00"
type input "upon execution of this Agreement"
click at [25, 230] on button "Submit" at bounding box center [12, 234] width 25 height 9
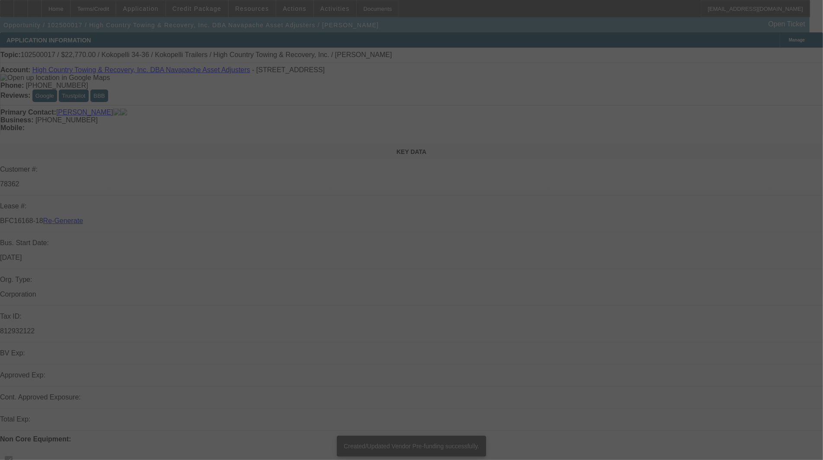
select select "3"
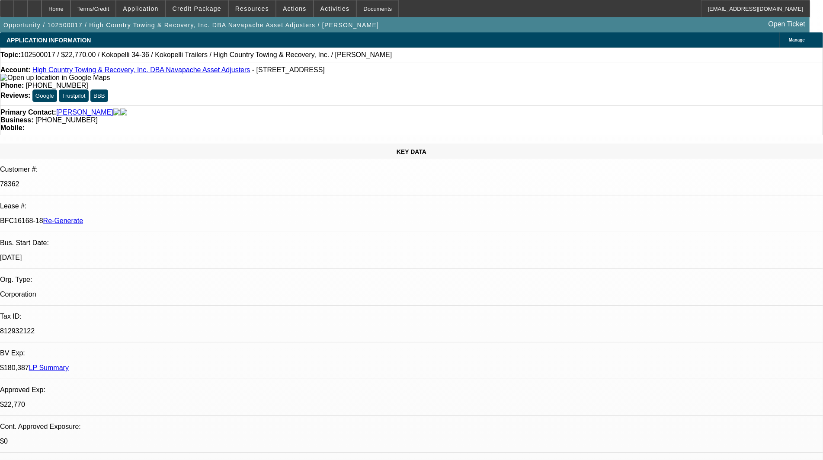
select select "0"
select select "0.1"
select select "4"
